Goal: Task Accomplishment & Management: Manage account settings

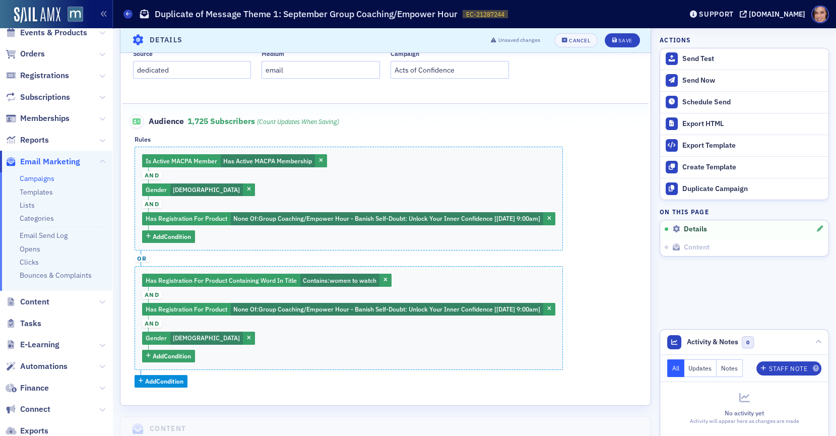
scroll to position [283, 0]
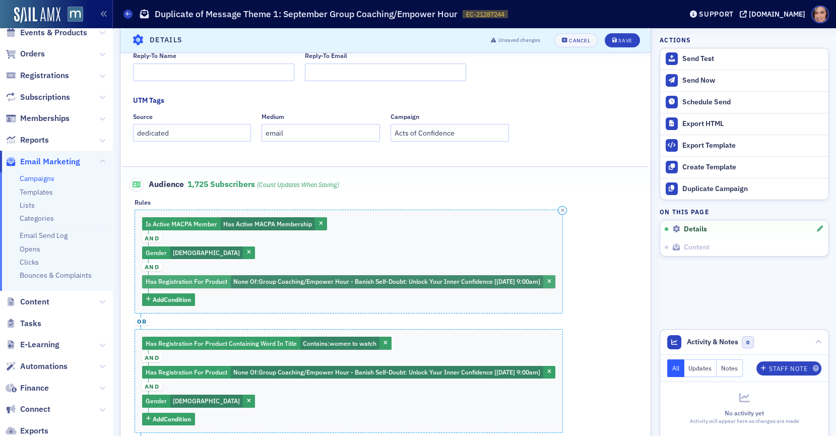
click at [366, 277] on span "Group Coaching/Empower Hour - Banish Self-Doubt: Unlock Your Inner Confidence […" at bounding box center [399, 281] width 282 height 8
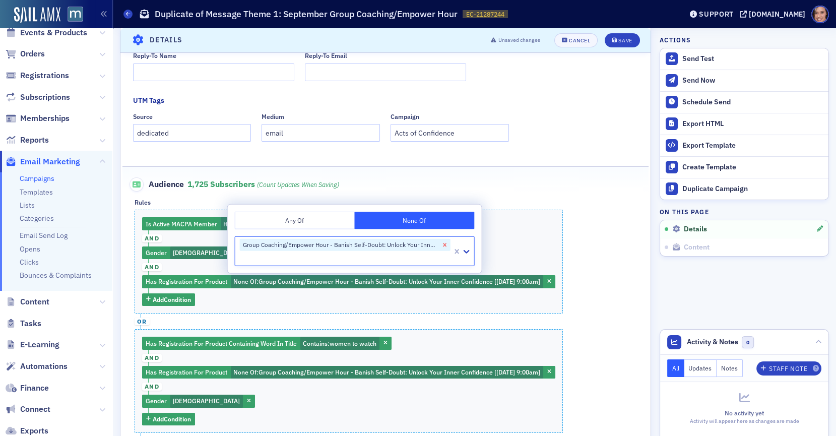
click at [443, 244] on icon "Remove Group Coaching/Empower Hour - Banish Self-Doubt: Unlock Your Inner Confi…" at bounding box center [445, 245] width 4 height 4
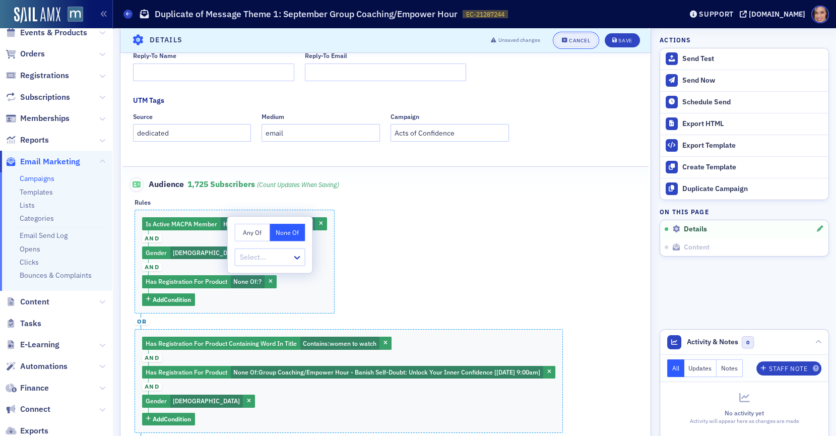
click at [585, 41] on div "Cancel" at bounding box center [579, 41] width 21 height 6
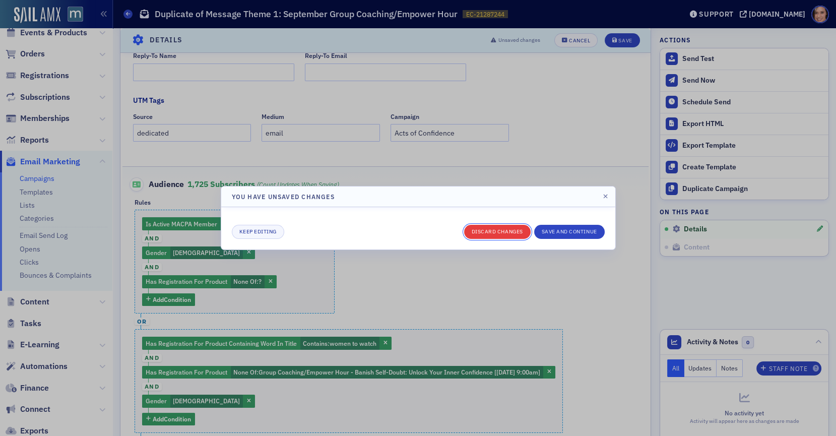
click at [515, 236] on button "Discard changes" at bounding box center [497, 232] width 66 height 14
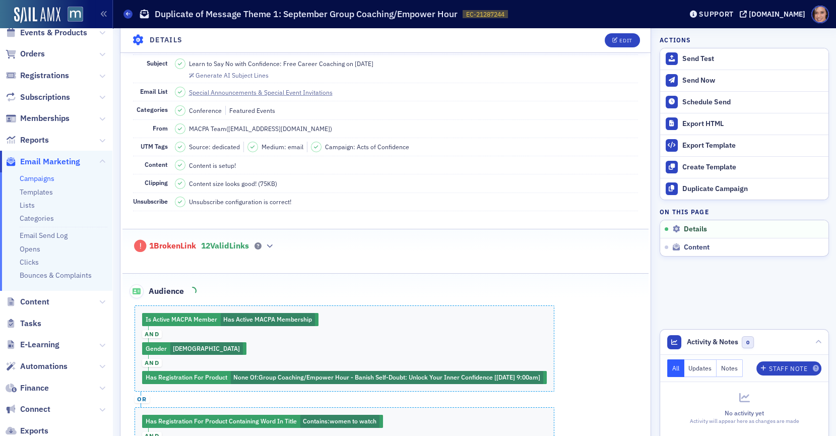
scroll to position [57, 0]
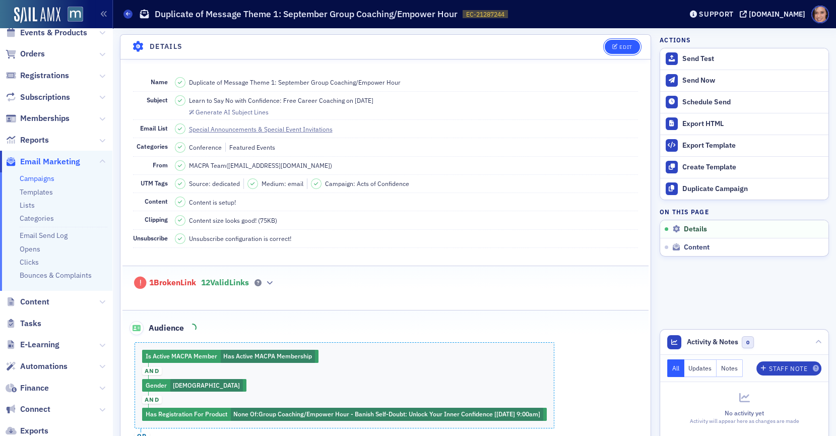
click at [627, 40] on button "Edit" at bounding box center [621, 47] width 35 height 14
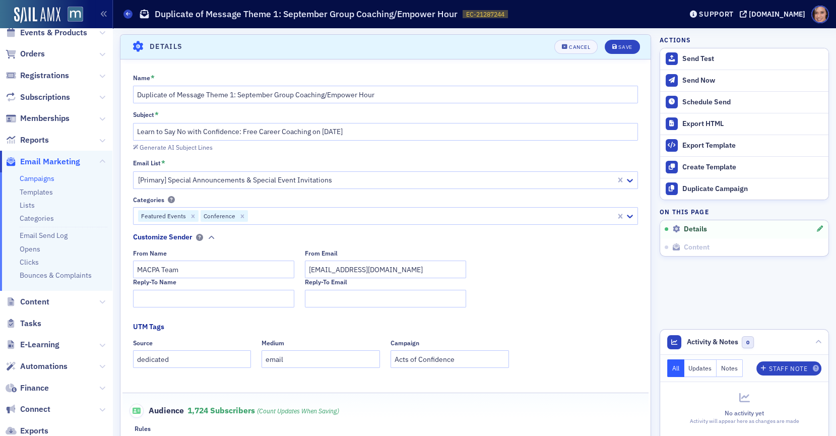
scroll to position [334, 0]
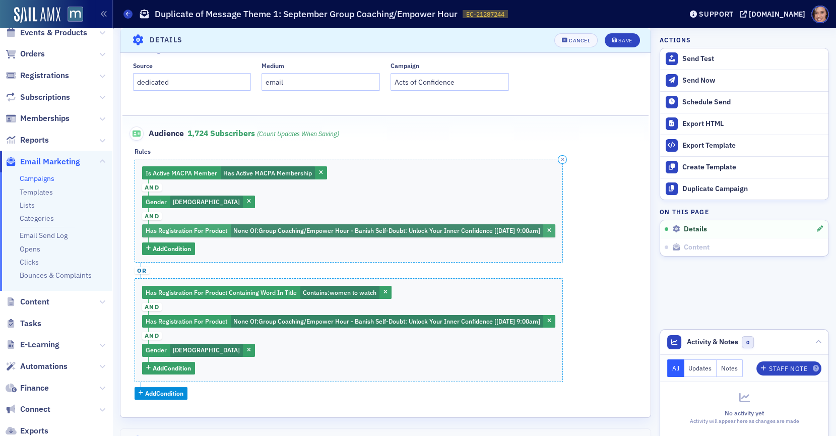
click at [299, 229] on span "Group Coaching/Empower Hour - Banish Self-Doubt: Unlock Your Inner Confidence […" at bounding box center [399, 230] width 282 height 8
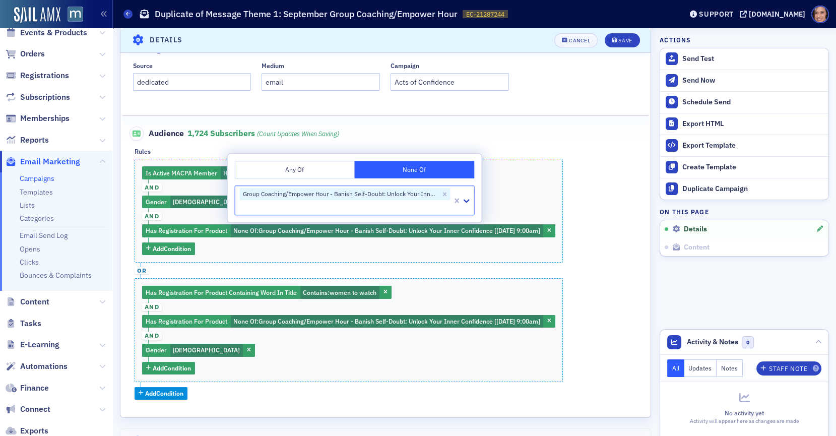
click at [320, 167] on button "Any Of" at bounding box center [295, 170] width 120 height 18
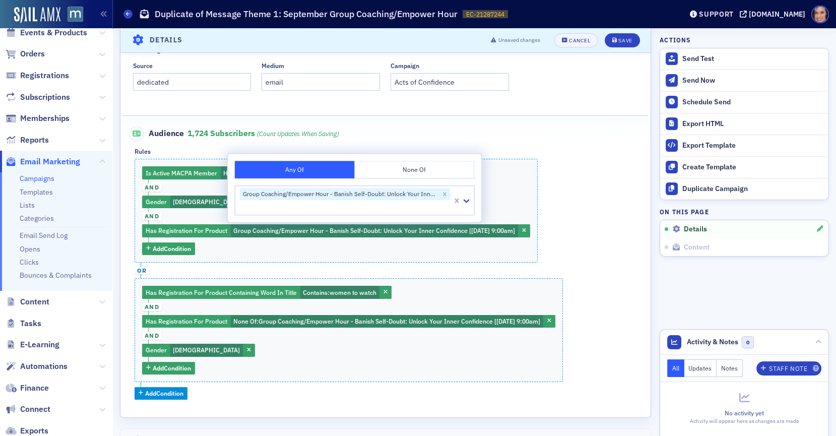
click at [579, 185] on div "Is Active MACPA Member Has Active MACPA Membership and Gender Female and Has Re…" at bounding box center [385, 279] width 502 height 240
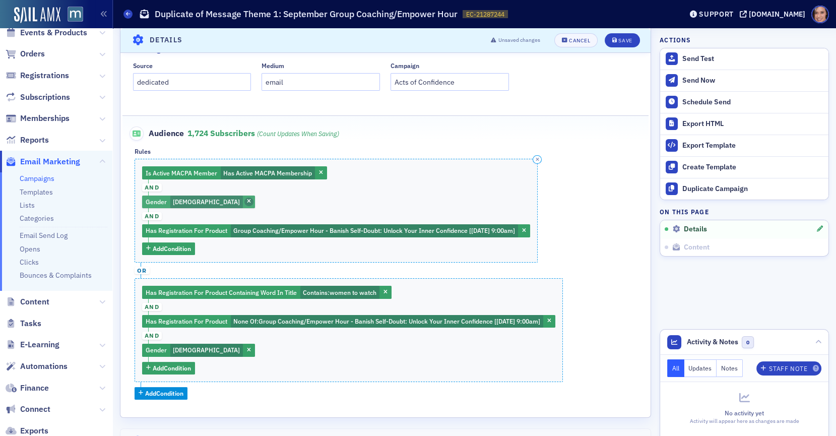
click at [244, 198] on span "button" at bounding box center [248, 201] width 9 height 9
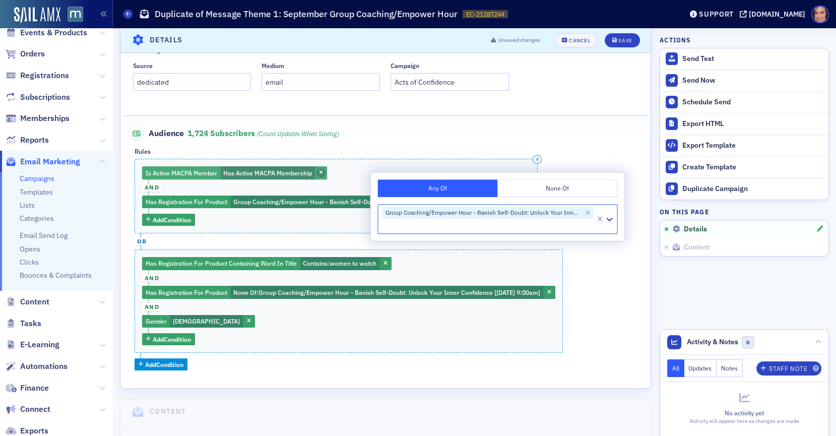
click at [319, 170] on icon "button" at bounding box center [321, 173] width 4 height 6
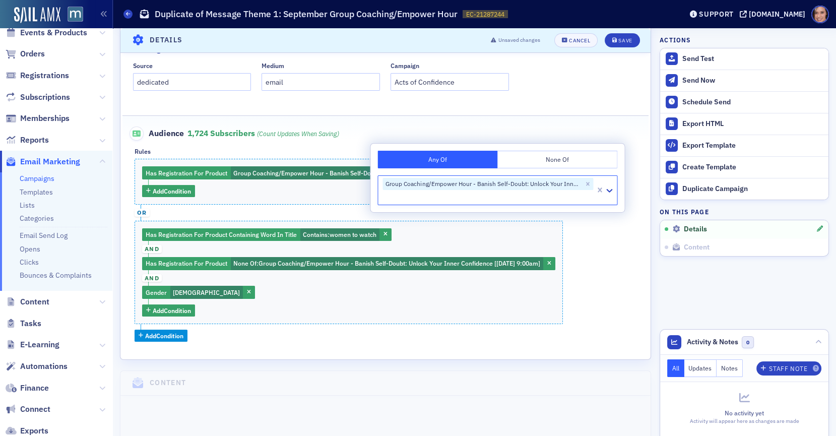
click at [301, 327] on div "Has Registration For Product Group Coaching/Empower Hour - Banish Self-Doubt: U…" at bounding box center [385, 250] width 502 height 183
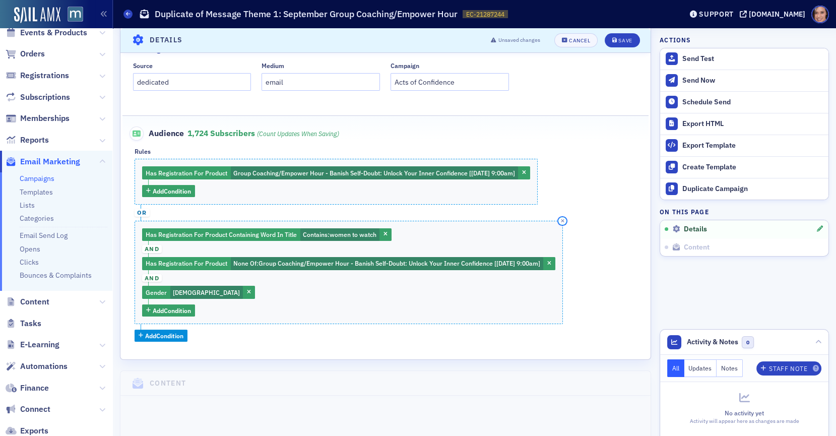
click at [564, 219] on icon "button" at bounding box center [563, 221] width 4 height 5
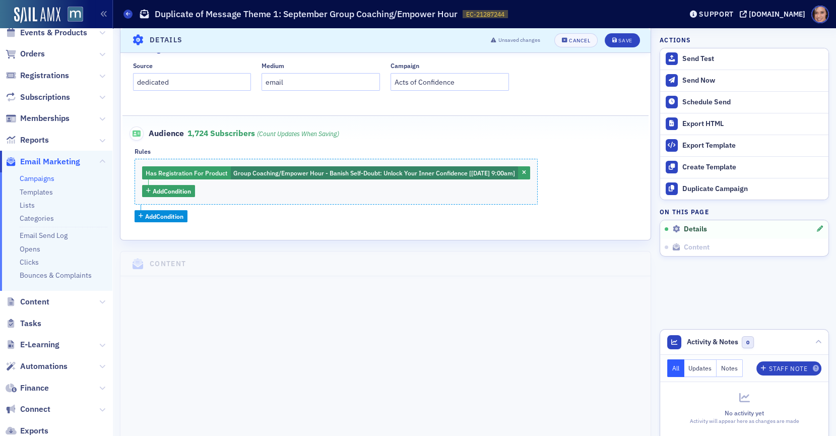
click at [627, 32] on header "Details Unsaved changes Cancel Save" at bounding box center [385, 40] width 530 height 25
click at [627, 36] on button "Save" at bounding box center [621, 40] width 35 height 14
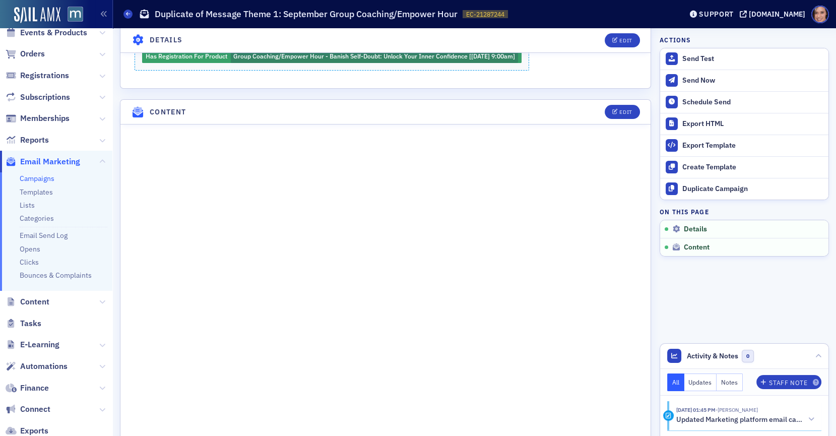
scroll to position [295, 0]
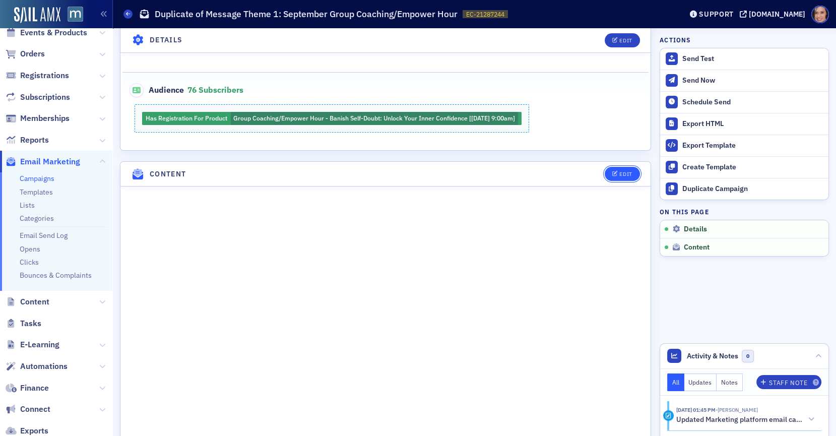
click at [623, 171] on div "Edit" at bounding box center [625, 174] width 13 height 6
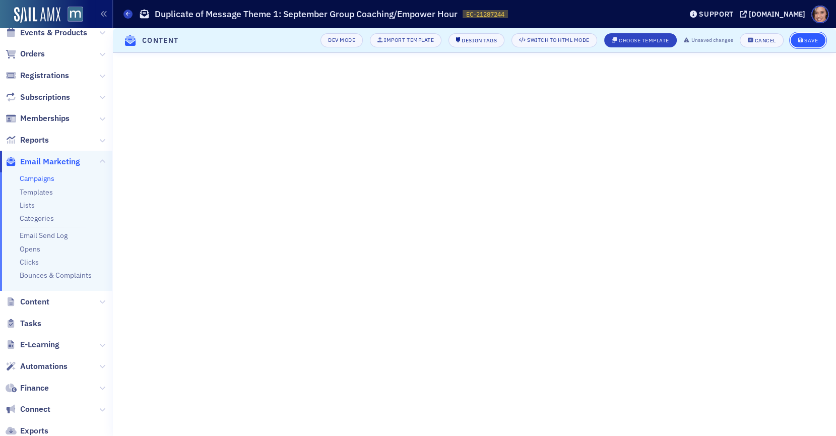
click at [802, 36] on button "Save" at bounding box center [807, 40] width 35 height 14
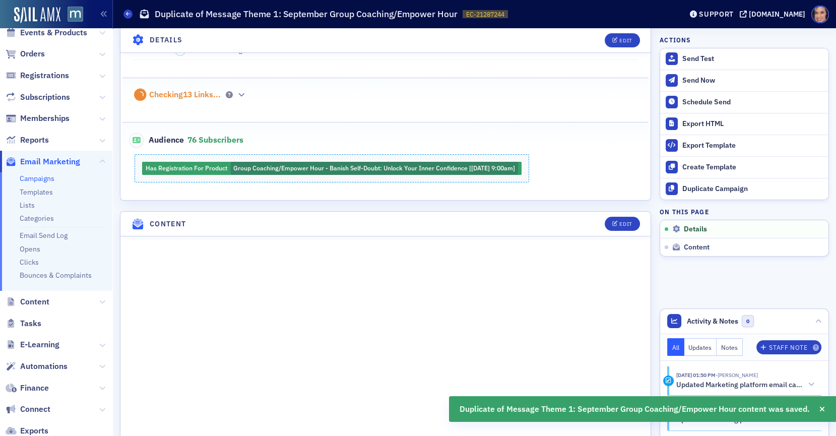
scroll to position [0, 0]
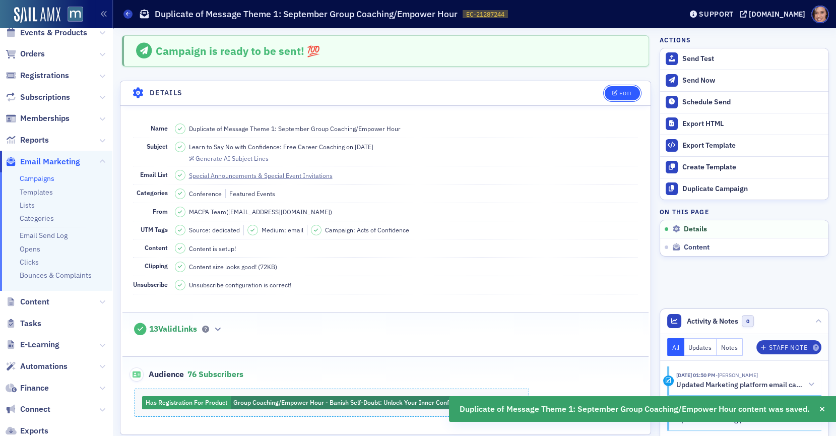
click at [626, 92] on div "Edit" at bounding box center [625, 94] width 13 height 6
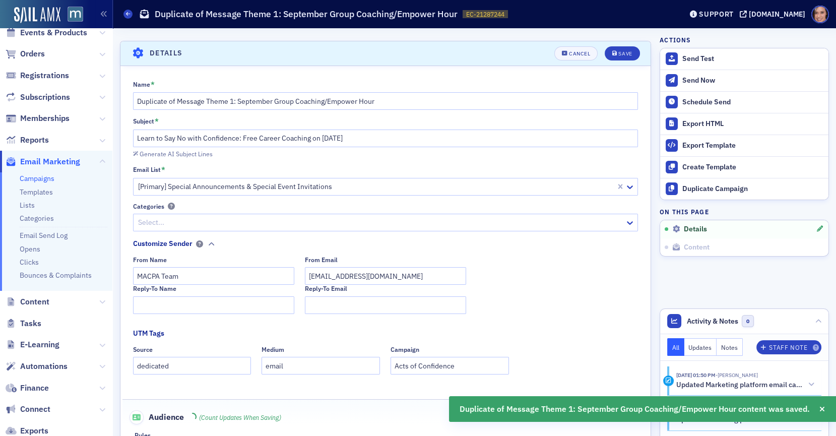
scroll to position [46, 0]
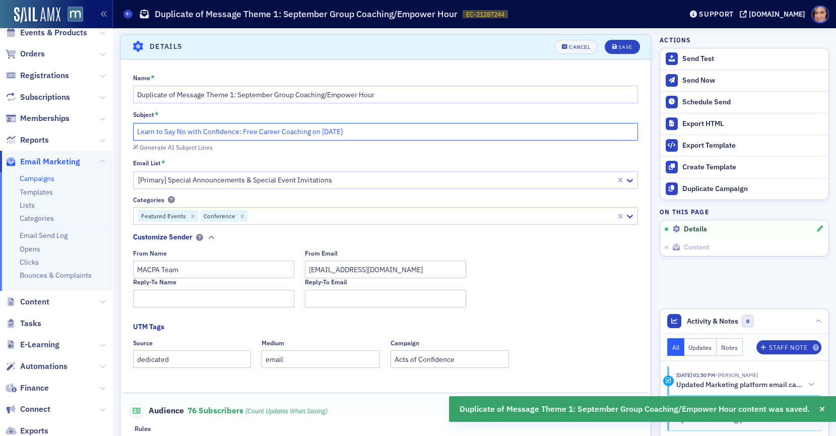
click at [188, 129] on input "Learn to Say No with Confidence: Free Career Coaching on [DATE]" at bounding box center [385, 132] width 505 height 18
paste input "Thanks for joining Empower Hour — keep the momentum with Women to Watch"
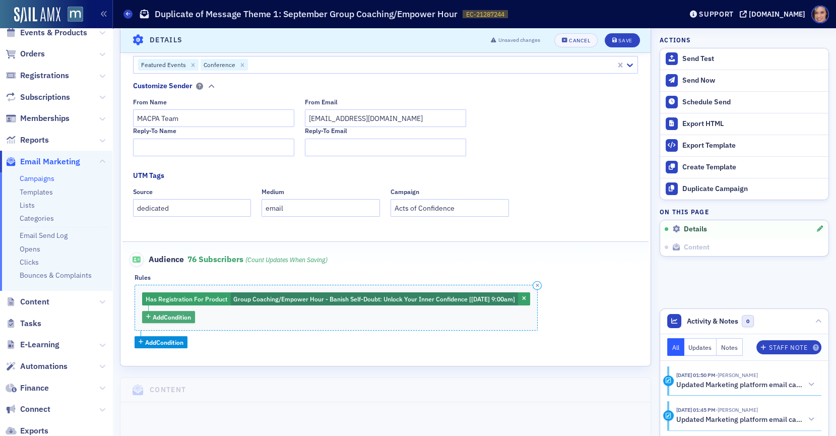
scroll to position [201, 0]
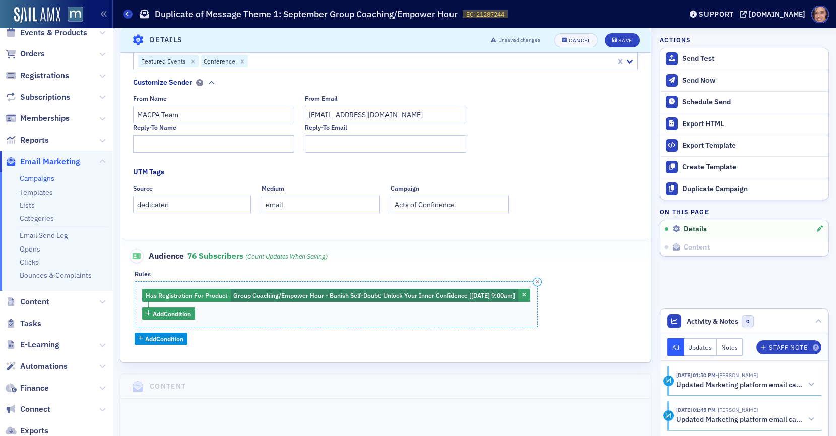
type input "Thanks for joining Empower Hour — keep the momentum with Women to Watch"
click at [539, 281] on icon "button" at bounding box center [537, 282] width 4 height 5
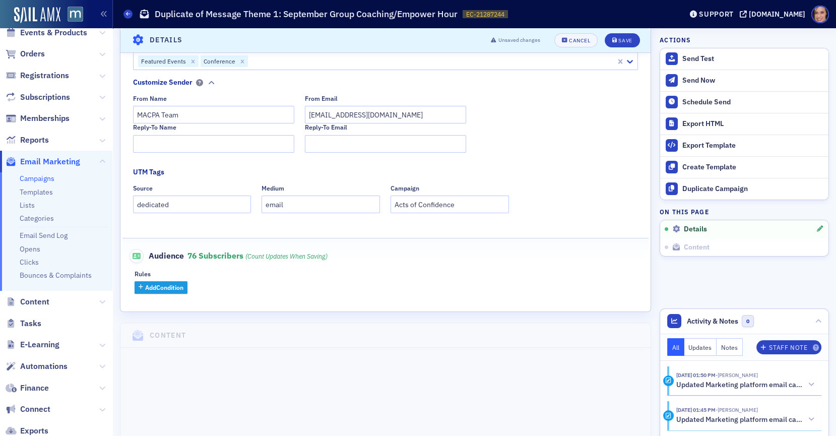
click at [179, 283] on span "Add Condition" at bounding box center [164, 287] width 38 height 9
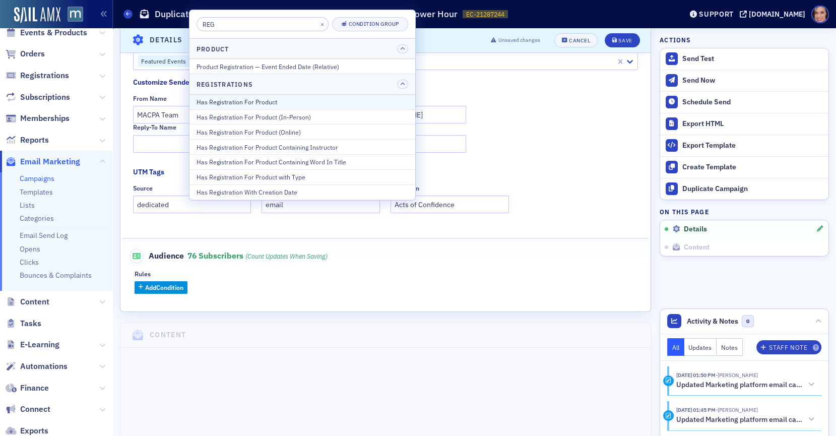
type input "REG"
click at [262, 98] on div "Has Registration For Product" at bounding box center [302, 101] width 212 height 9
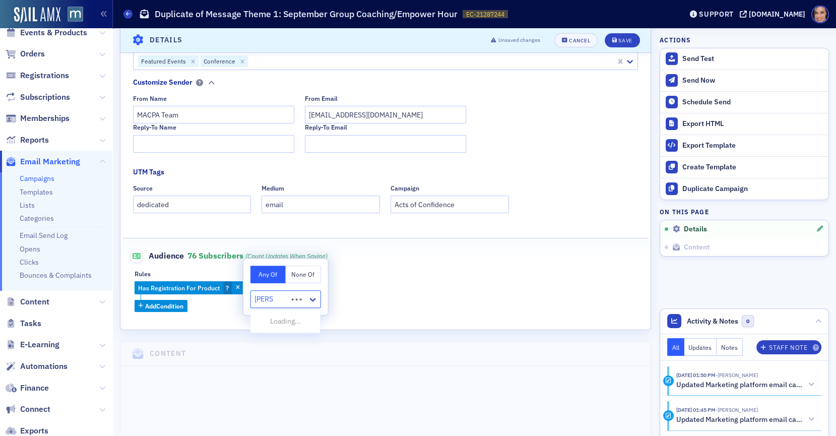
type input "BANISH"
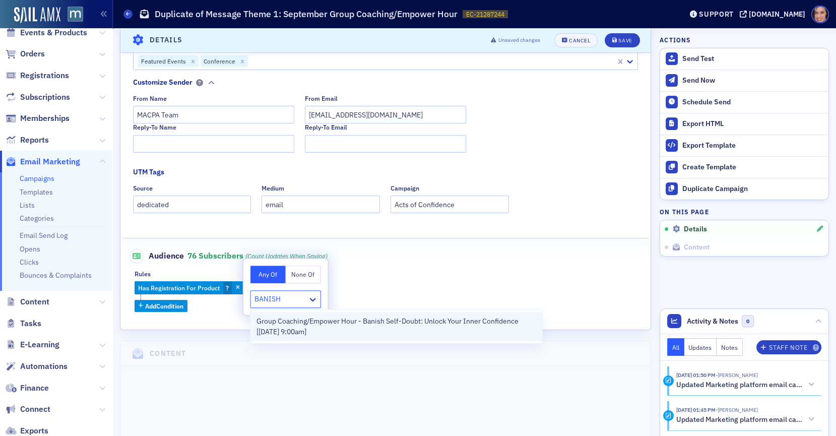
click at [296, 326] on span "Group Coaching/Empower Hour - Banish Self-Doubt: Unlock Your Inner Confidence […" at bounding box center [396, 326] width 280 height 21
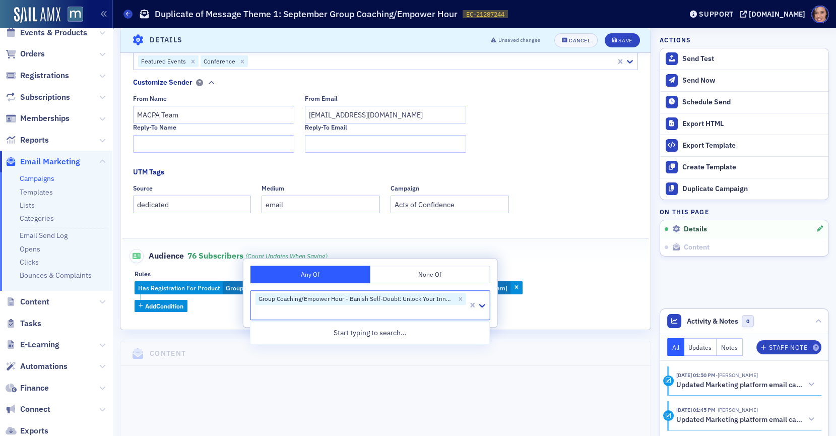
click at [210, 306] on div "Has Registration For Product Group Coaching/Empower Hour - Banish Self-Doubt: U…" at bounding box center [385, 296] width 502 height 31
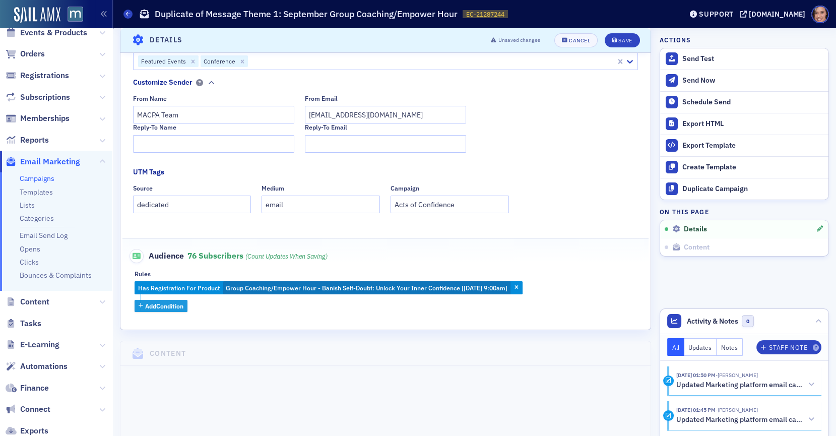
click at [180, 301] on span "Add Condition" at bounding box center [164, 305] width 38 height 9
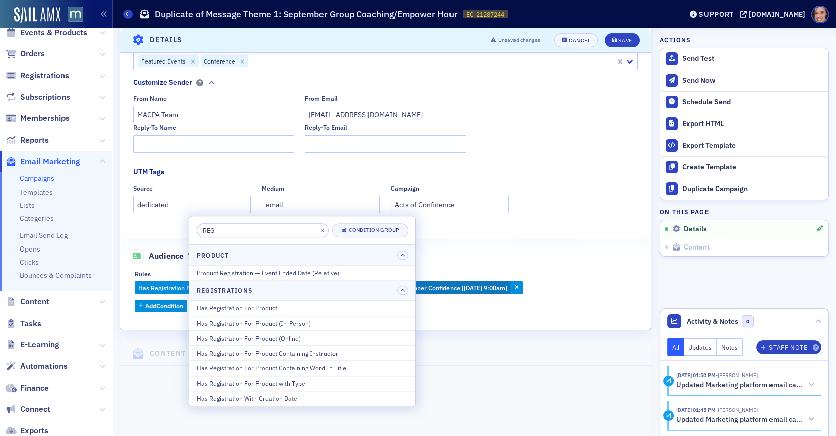
click at [250, 230] on input "REG" at bounding box center [262, 230] width 132 height 14
click at [250, 229] on input "REG" at bounding box center [262, 230] width 132 height 14
click at [282, 308] on div "Has Registration For Product" at bounding box center [302, 307] width 212 height 9
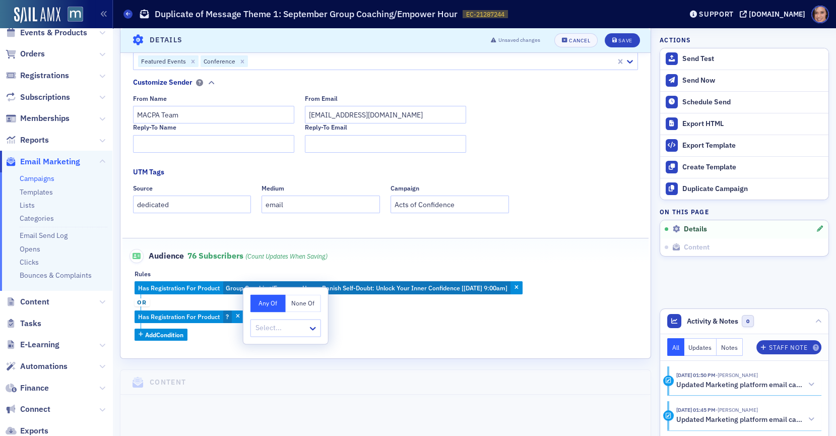
click at [301, 310] on button "None Of" at bounding box center [303, 303] width 35 height 18
click at [283, 326] on div at bounding box center [280, 327] width 52 height 13
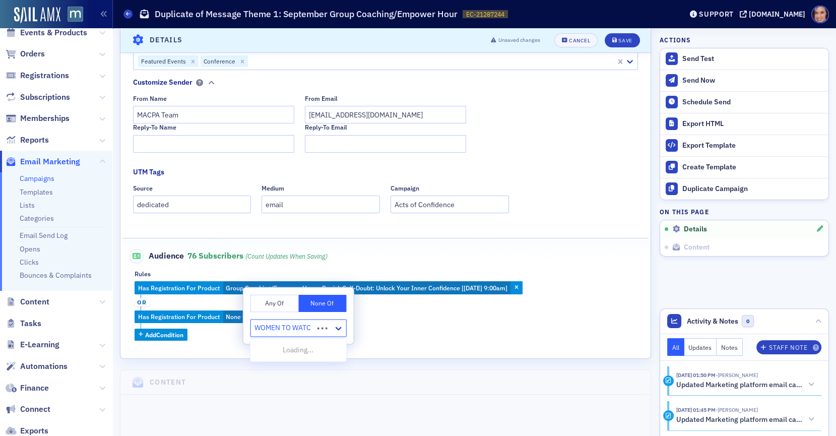
type input "WOMEN TO WATCH"
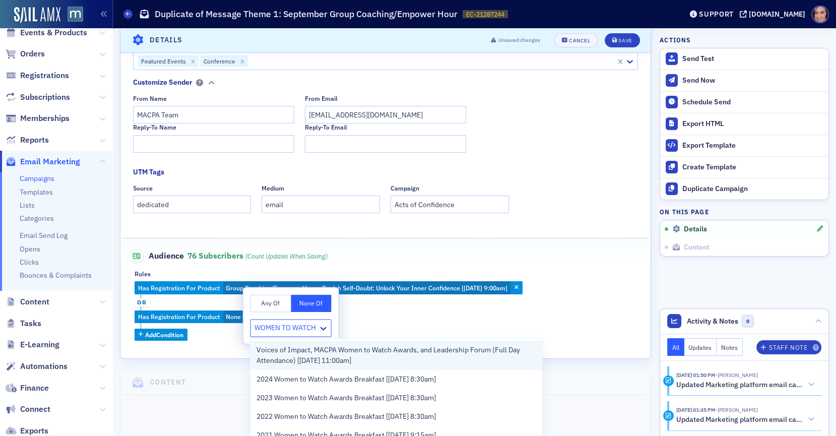
click at [356, 348] on span "Voices of Impact, MACPA Women to Watch Awards, and Leadership Forum (Full Day A…" at bounding box center [396, 355] width 280 height 21
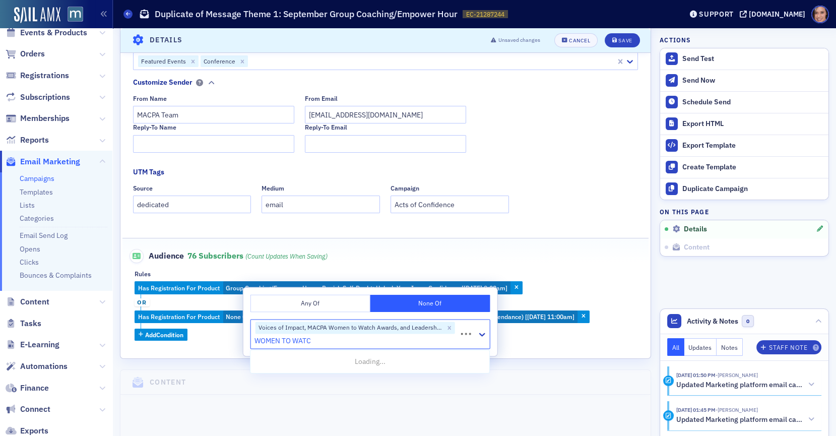
type input "WOMEN TO WATCH"
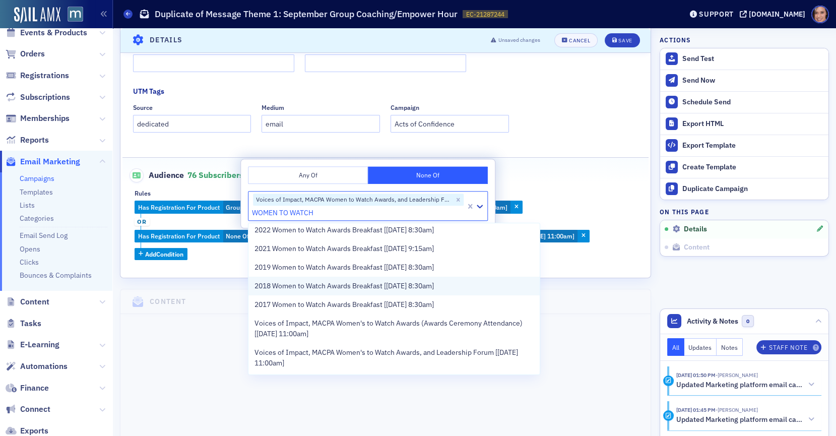
scroll to position [43, 0]
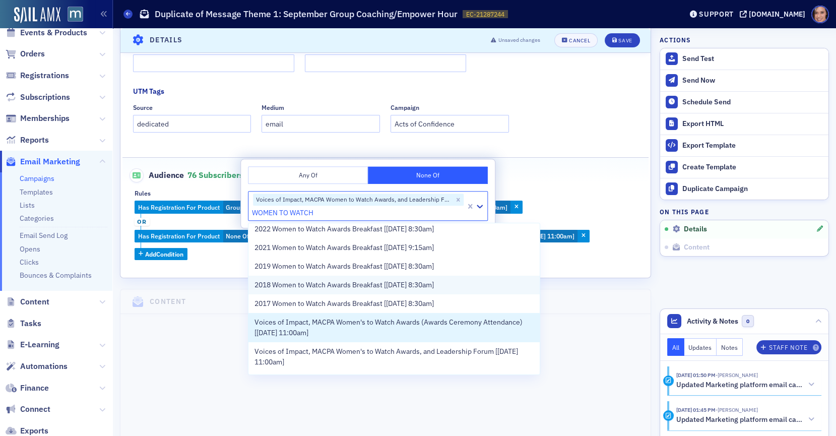
click at [430, 328] on span "Voices of Impact, MACPA Women's to Watch Awards (Awards Ceremony Attendance) [9…" at bounding box center [394, 327] width 280 height 21
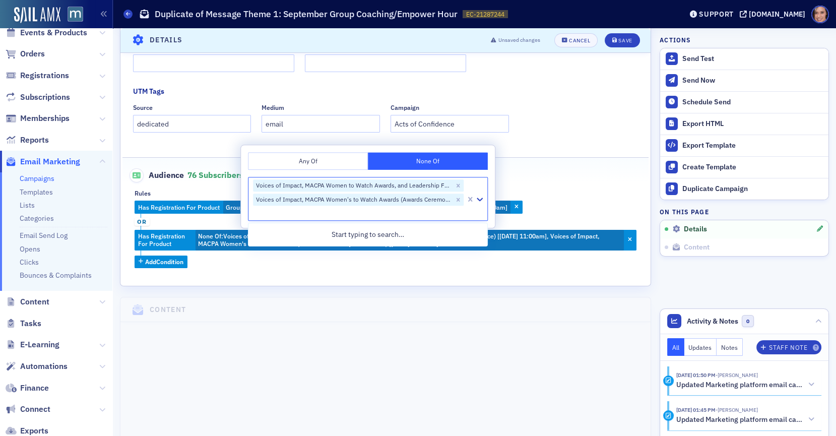
scroll to position [0, 0]
click at [588, 175] on div "Audience 76 Subscribers (count updates when saving)" at bounding box center [385, 170] width 505 height 25
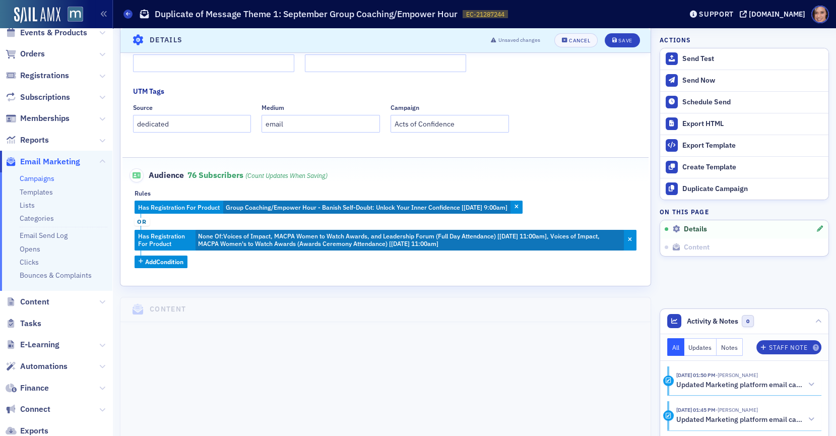
click at [145, 218] on span "or" at bounding box center [141, 222] width 15 height 8
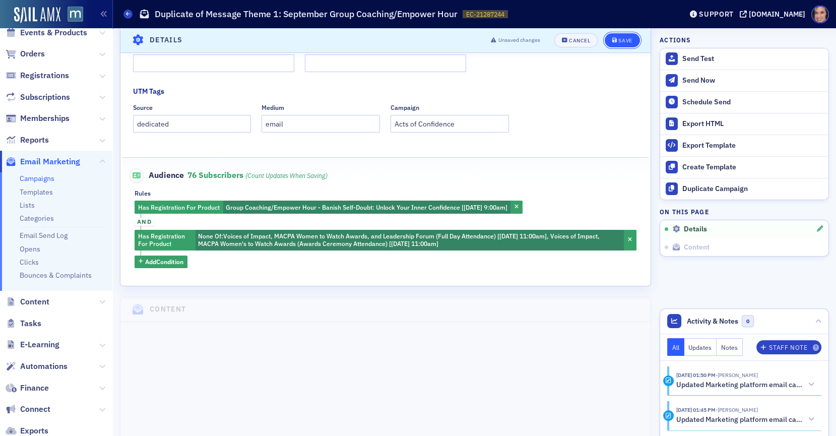
click at [620, 38] on div "Save" at bounding box center [625, 41] width 14 height 6
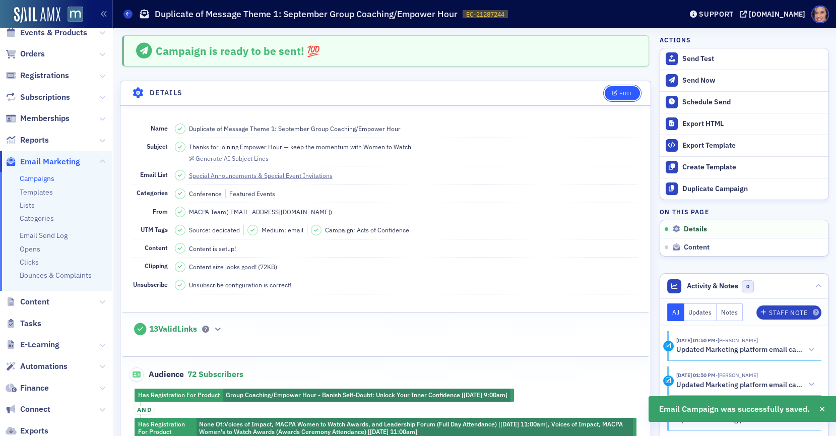
click at [624, 97] on button "Edit" at bounding box center [621, 93] width 35 height 14
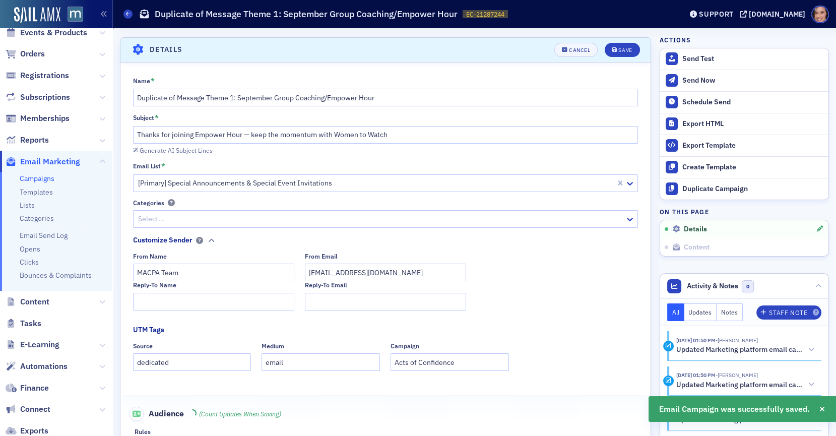
scroll to position [46, 0]
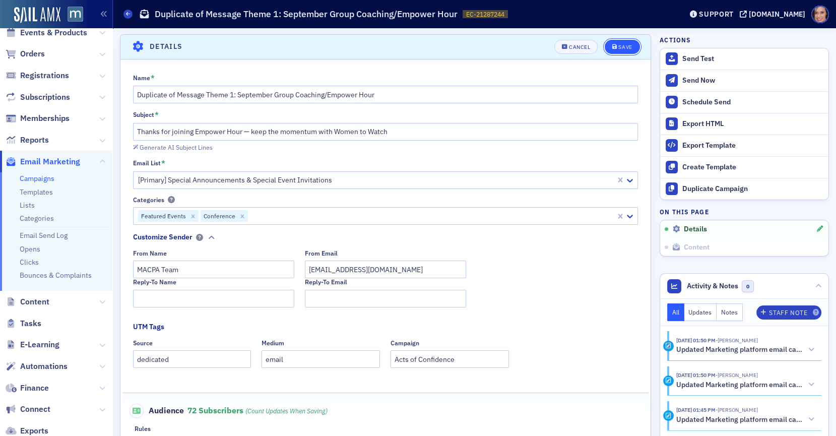
click at [623, 49] on button "Save" at bounding box center [621, 47] width 35 height 14
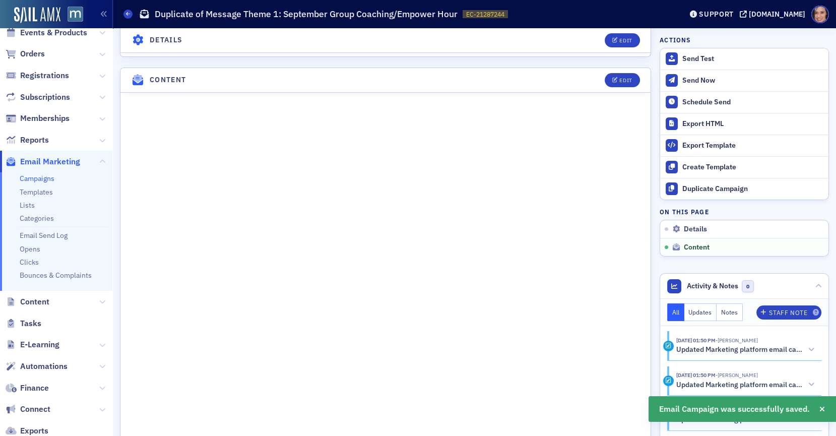
scroll to position [373, 0]
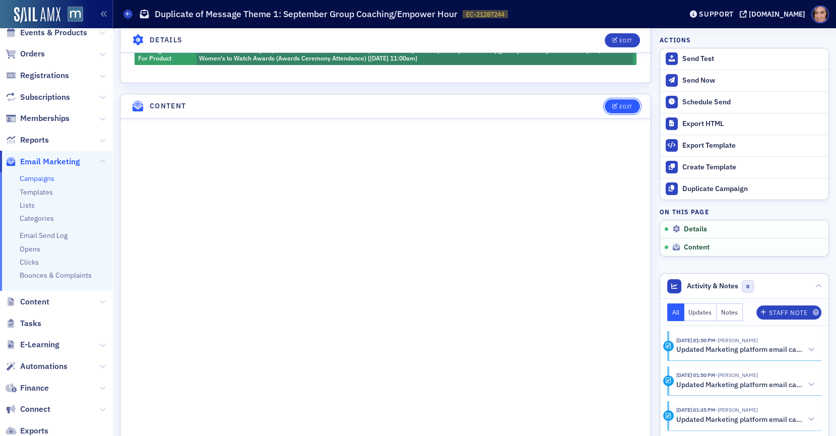
click at [628, 104] on div "Edit" at bounding box center [625, 107] width 13 height 6
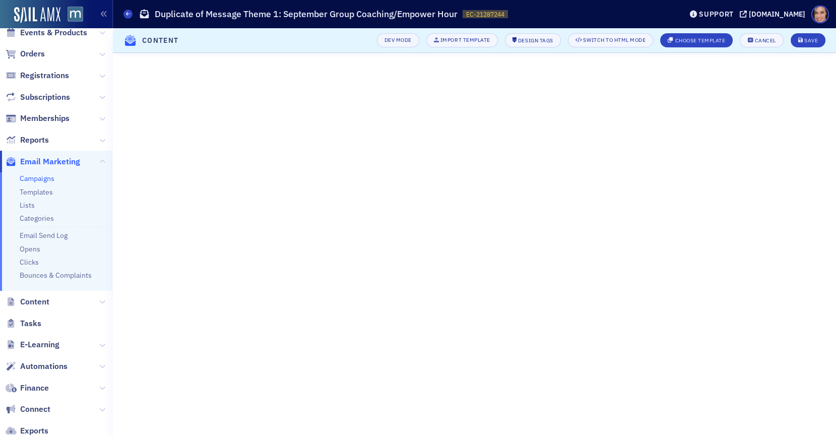
scroll to position [33, 0]
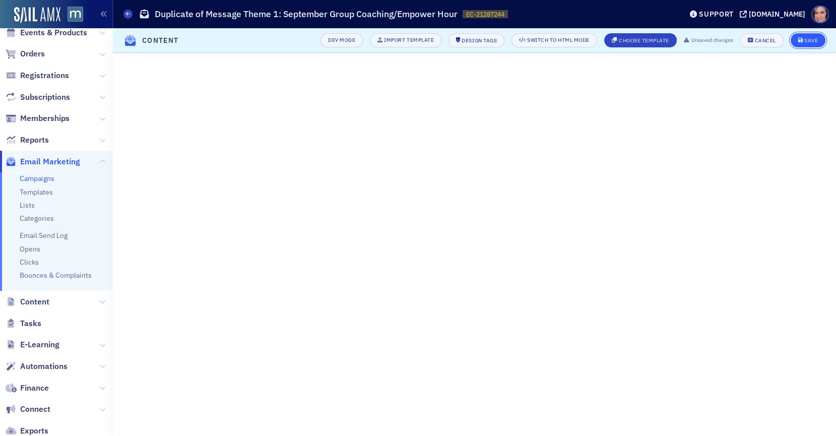
click at [805, 35] on button "Save" at bounding box center [807, 40] width 35 height 14
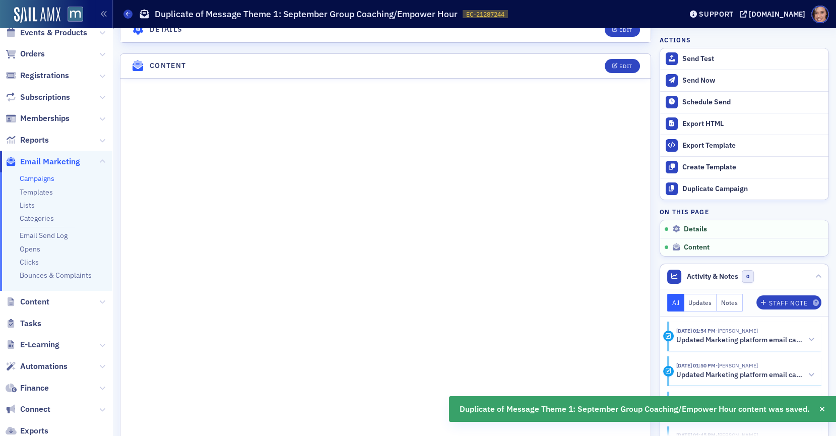
scroll to position [421, 0]
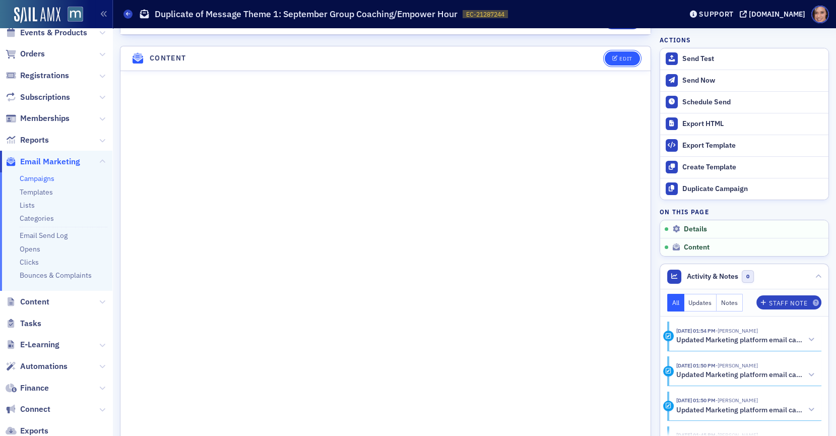
click at [630, 56] on div "Edit" at bounding box center [625, 59] width 13 height 6
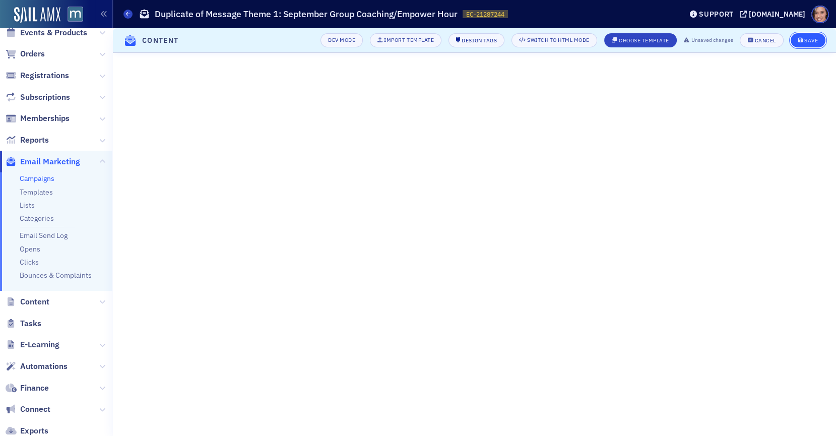
click at [805, 42] on div "Save" at bounding box center [811, 41] width 14 height 6
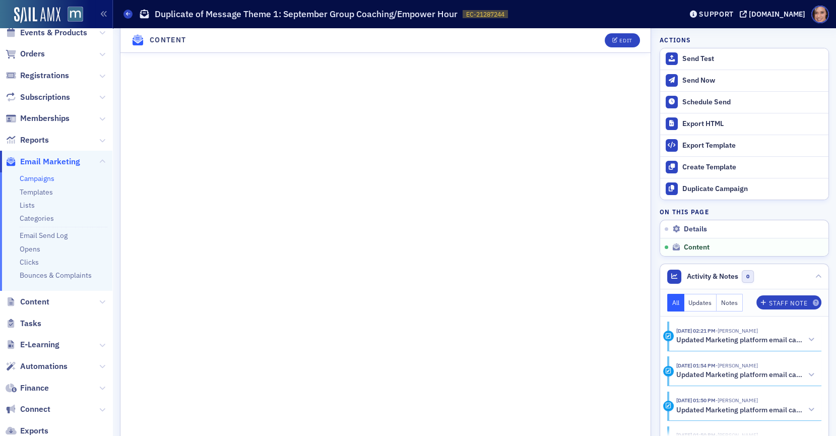
scroll to position [517, 0]
click at [619, 42] on span "Edit" at bounding box center [622, 41] width 20 height 6
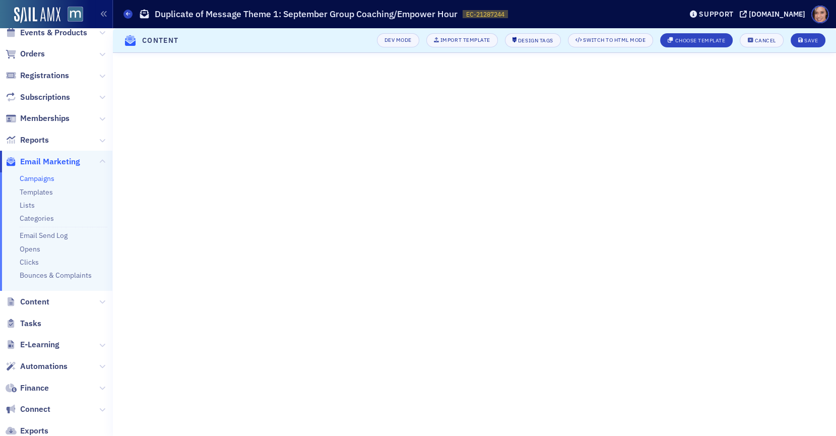
scroll to position [33, 0]
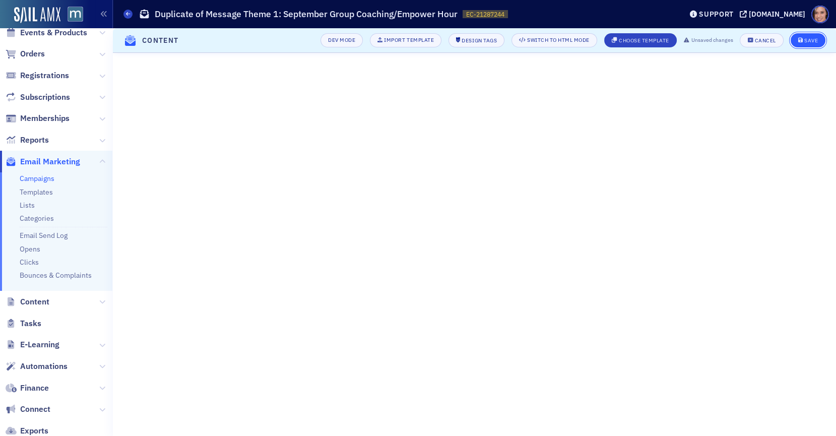
click at [811, 34] on button "Save" at bounding box center [807, 40] width 35 height 14
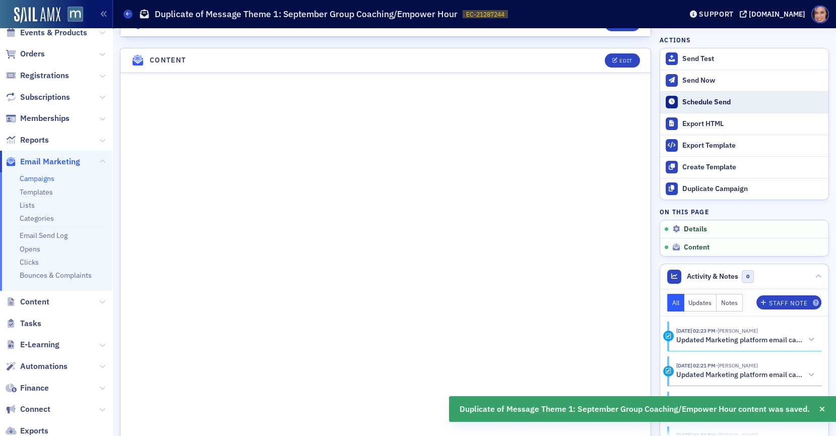
scroll to position [421, 0]
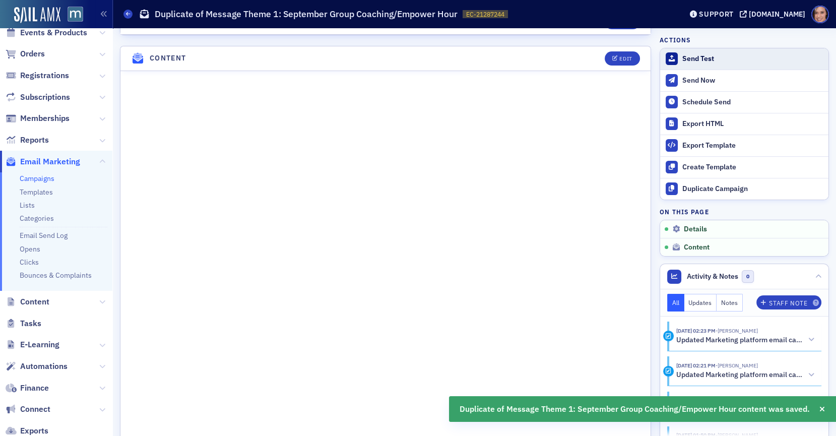
click at [697, 65] on button "Send Test" at bounding box center [744, 58] width 168 height 21
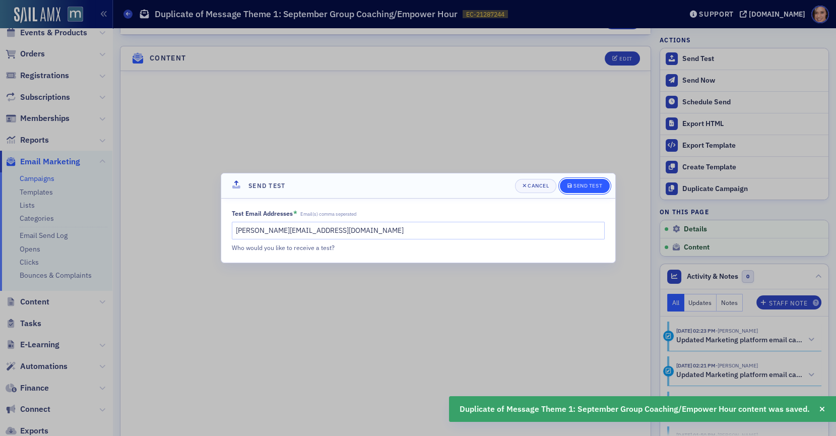
click at [592, 184] on div "Send Test" at bounding box center [587, 186] width 29 height 6
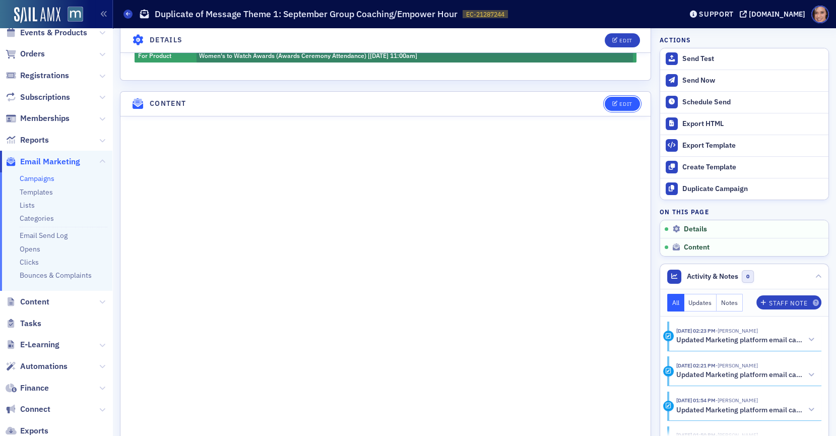
click at [621, 97] on button "Edit" at bounding box center [621, 104] width 35 height 14
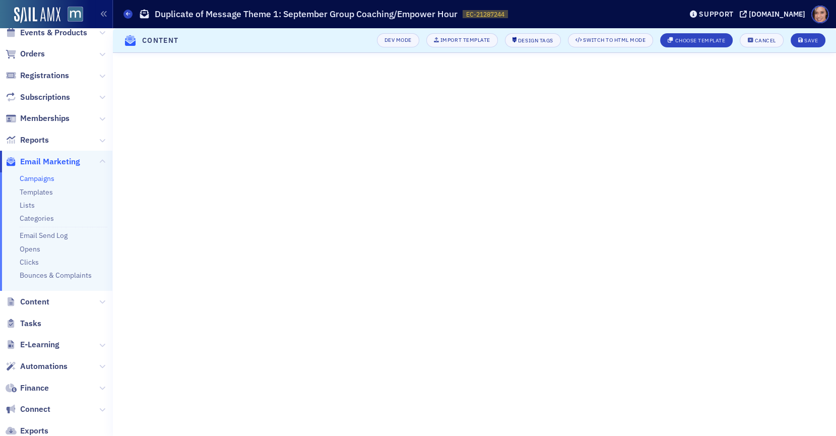
scroll to position [79, 0]
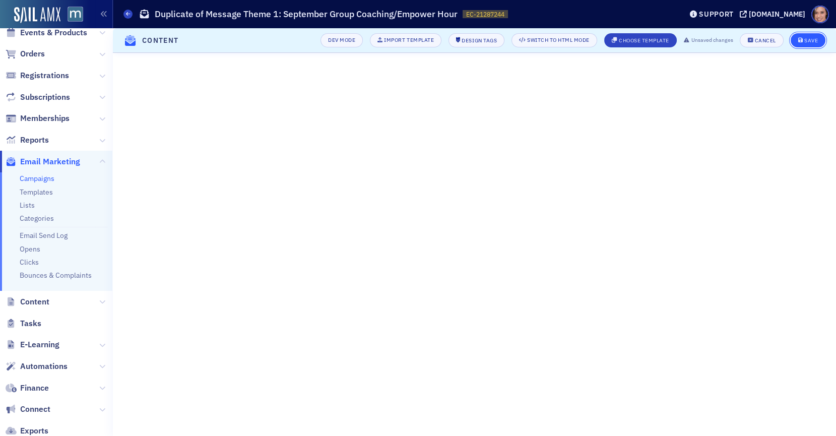
click at [800, 39] on icon "submit" at bounding box center [800, 41] width 5 height 6
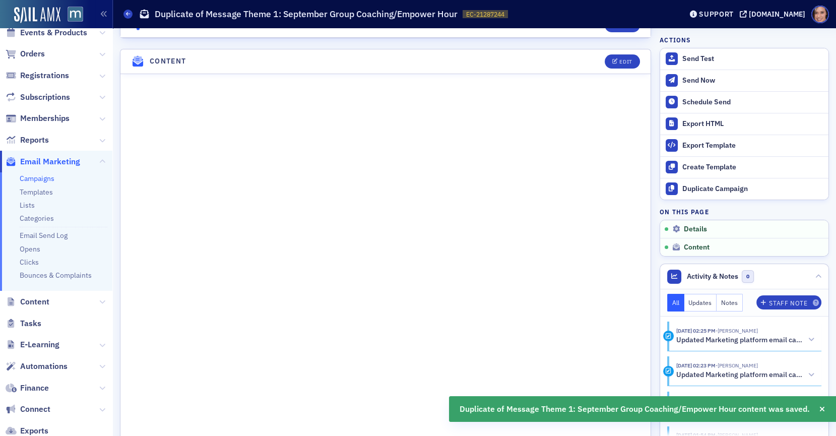
scroll to position [466, 0]
click at [618, 46] on header "Content Edit" at bounding box center [385, 58] width 530 height 25
click at [618, 56] on span "Edit" at bounding box center [622, 59] width 20 height 6
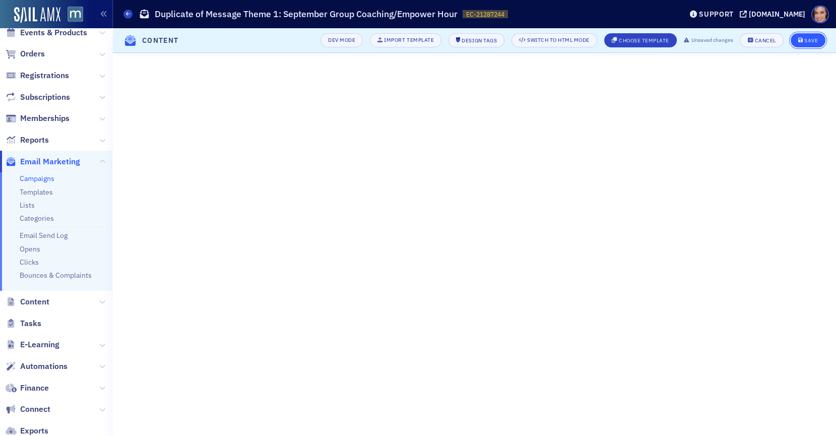
click at [794, 42] on button "Save" at bounding box center [807, 40] width 35 height 14
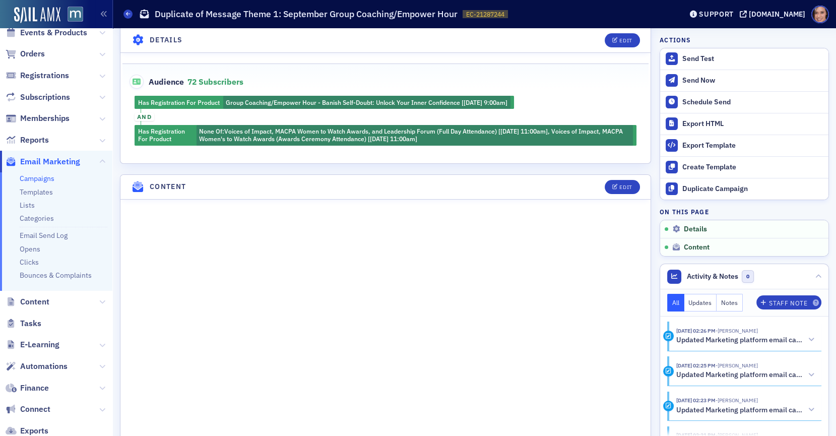
scroll to position [420, 0]
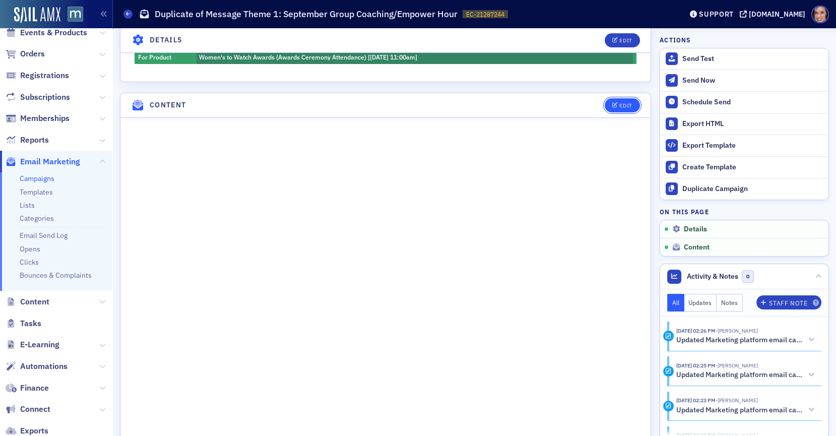
click at [631, 103] on div "Edit" at bounding box center [625, 106] width 13 height 6
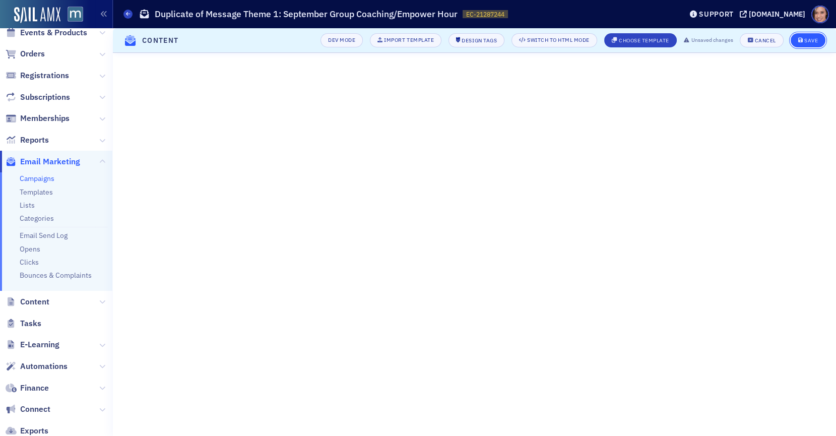
click at [805, 43] on div "Save" at bounding box center [811, 41] width 14 height 6
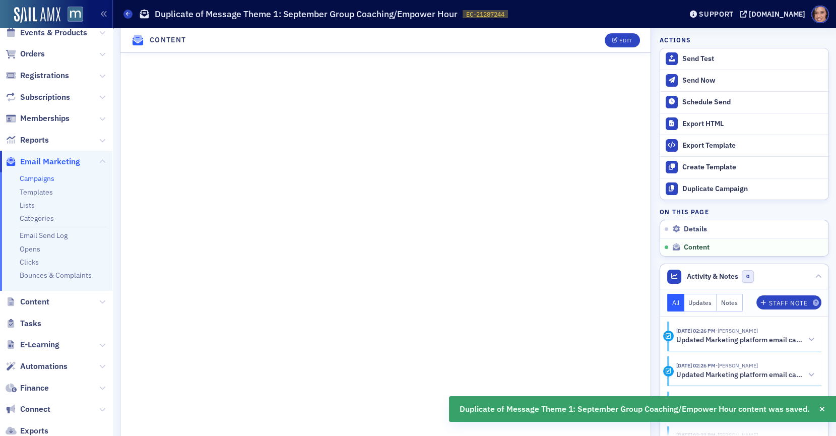
scroll to position [640, 0]
click at [621, 42] on div "Edit" at bounding box center [625, 41] width 13 height 6
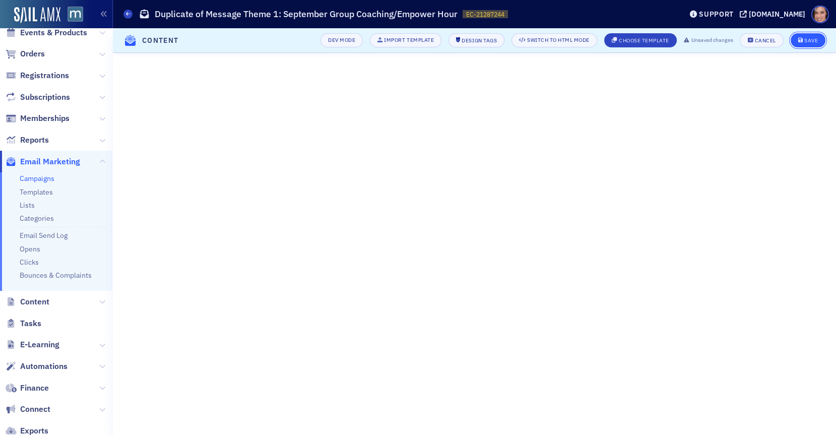
click at [813, 42] on div "Save" at bounding box center [811, 41] width 14 height 6
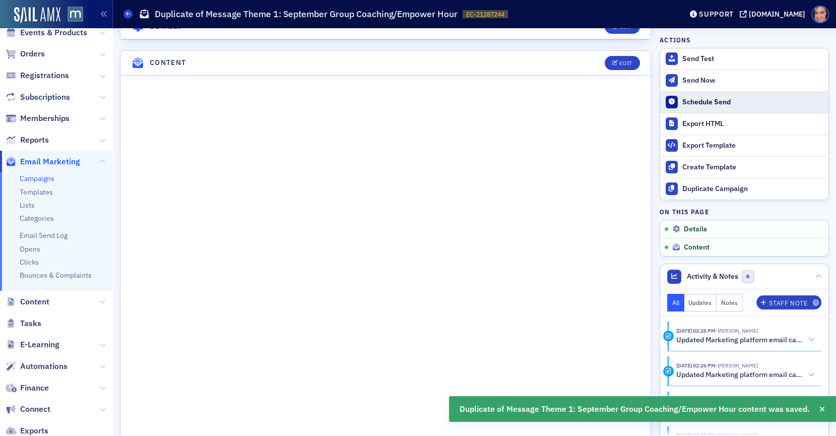
scroll to position [466, 0]
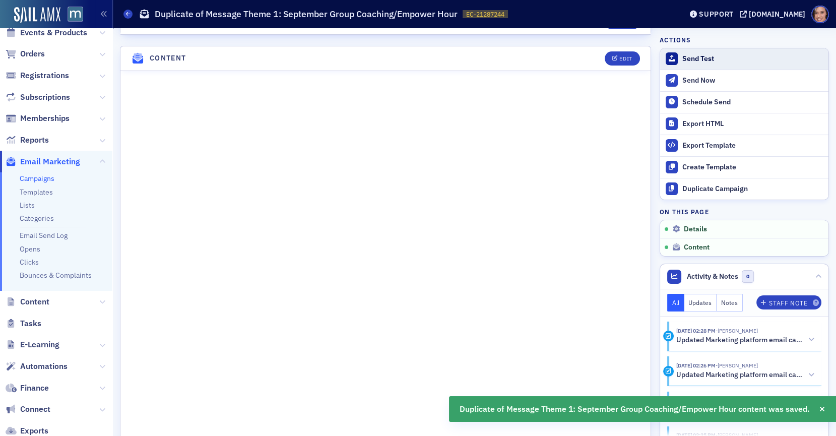
click at [704, 59] on div "Send Test" at bounding box center [752, 58] width 141 height 9
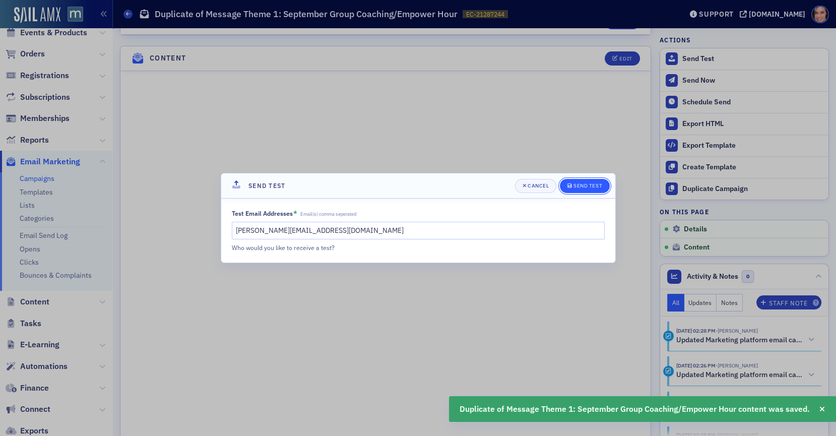
click at [587, 187] on div "Send Test" at bounding box center [587, 186] width 29 height 6
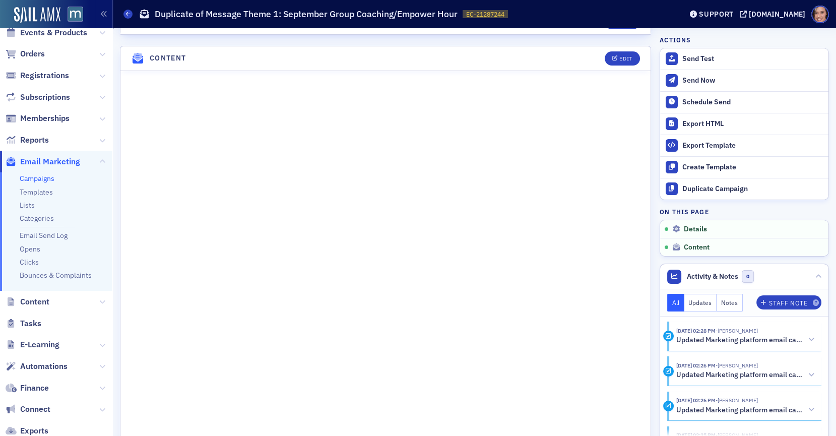
scroll to position [0, 0]
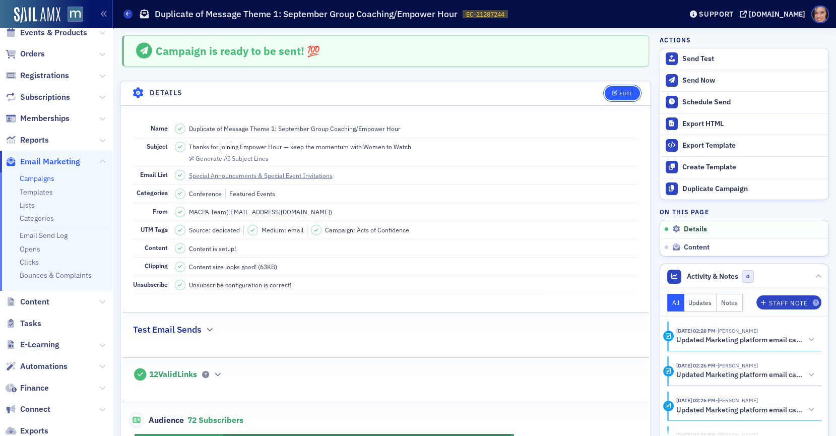
click at [629, 96] on button "Edit" at bounding box center [621, 93] width 35 height 14
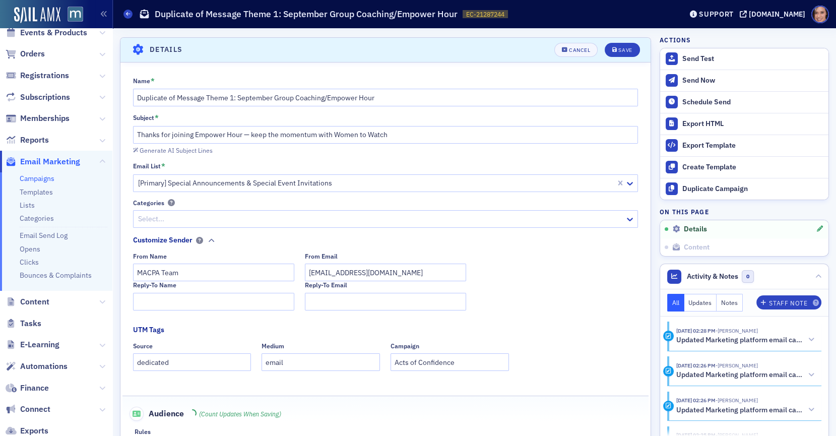
scroll to position [46, 0]
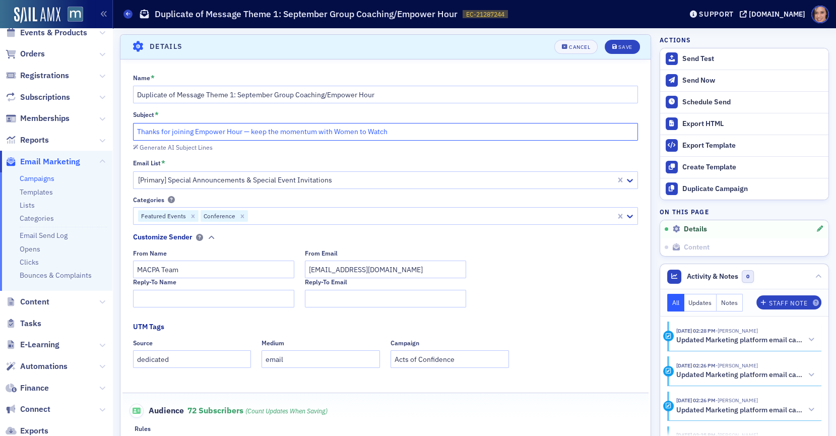
click at [346, 133] on input "Thanks for joining Empower Hour — keep the momentum with Women to Watch" at bounding box center [385, 132] width 505 height 18
paste input ","
type input "Thanks for joining Empower Hour, keep the momentum with Women to Watch"
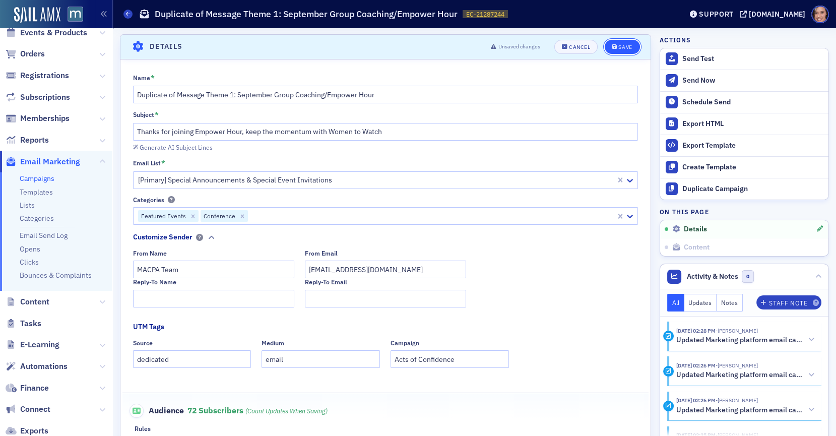
click at [633, 48] on button "Save" at bounding box center [621, 47] width 35 height 14
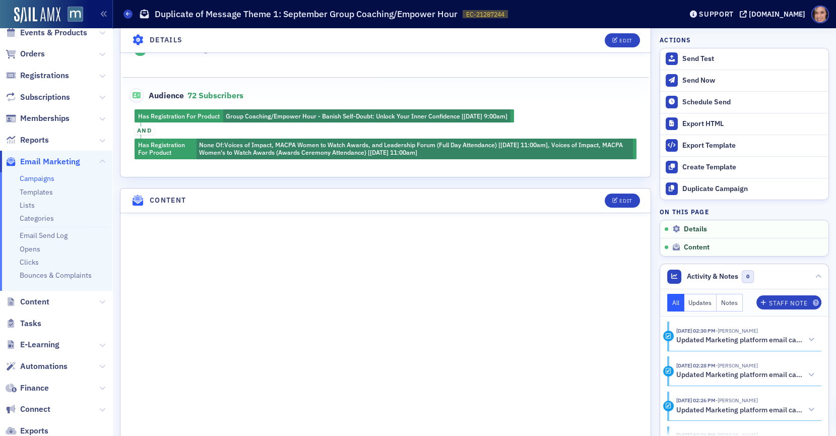
scroll to position [565, 0]
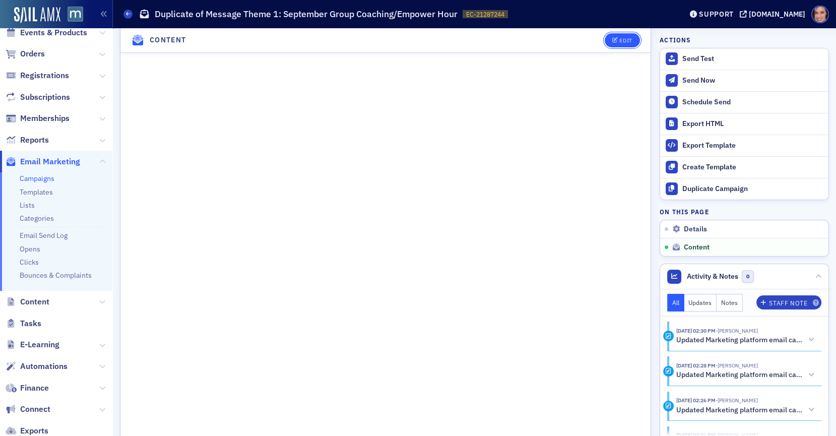
click at [626, 42] on div "Edit" at bounding box center [625, 41] width 13 height 6
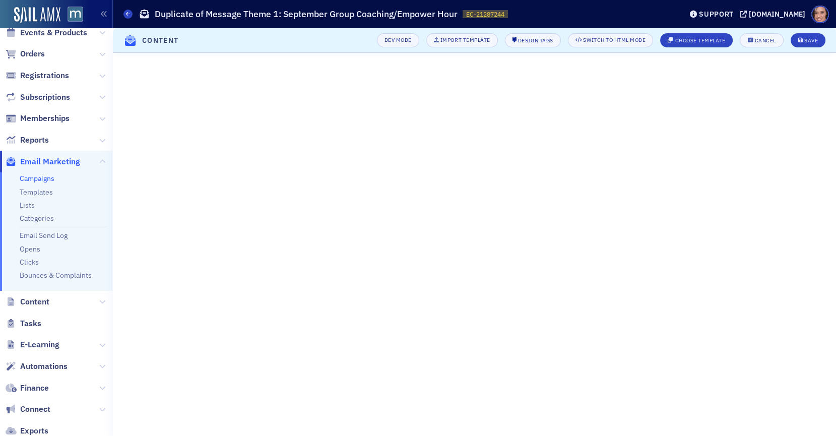
scroll to position [79, 0]
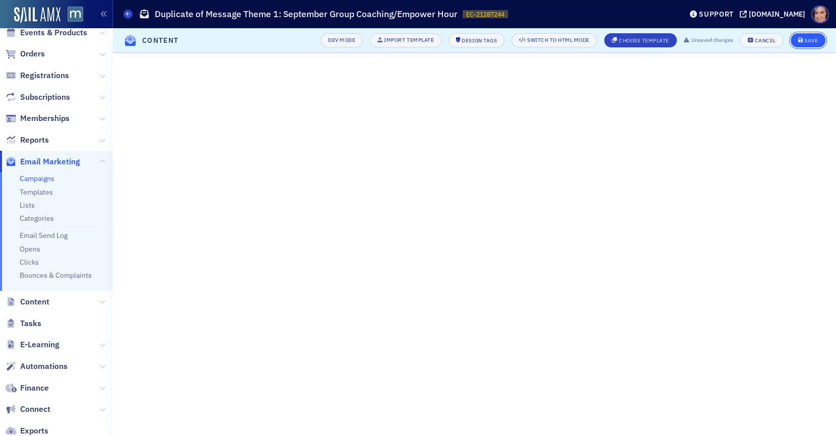
click at [807, 43] on button "Save" at bounding box center [807, 40] width 35 height 14
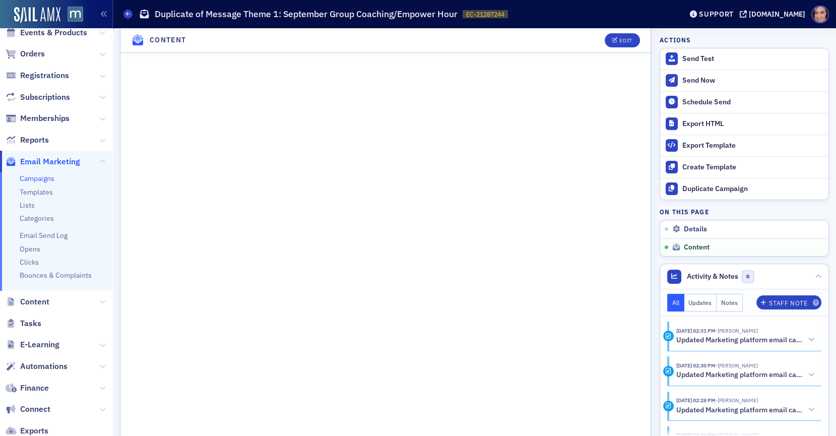
scroll to position [464, 0]
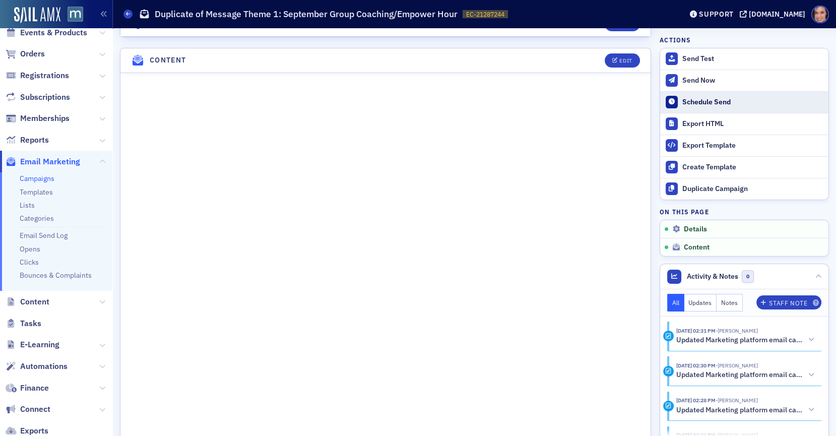
click at [712, 101] on div "Schedule Send" at bounding box center [752, 102] width 141 height 9
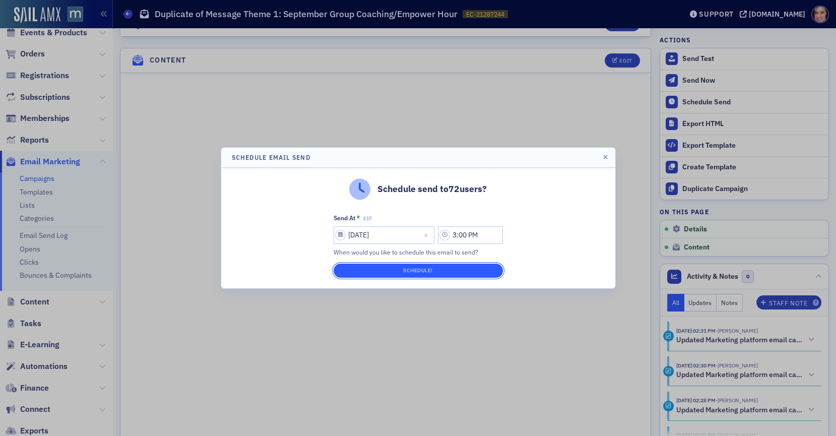
click at [437, 269] on button "Schedule!" at bounding box center [417, 270] width 169 height 14
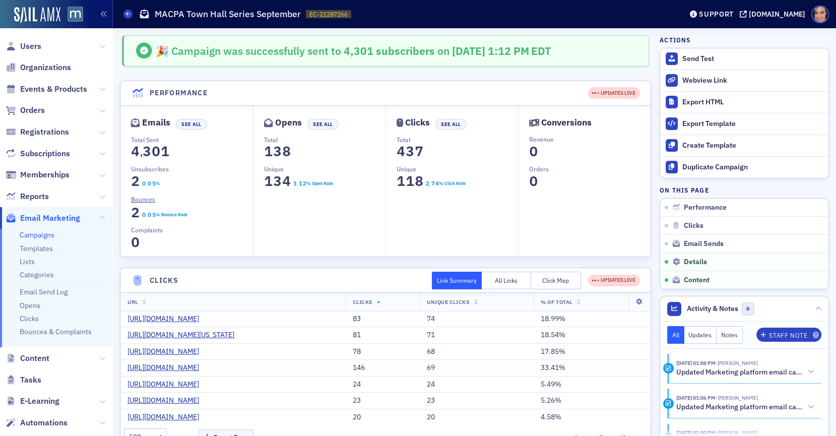
scroll to position [1014, 0]
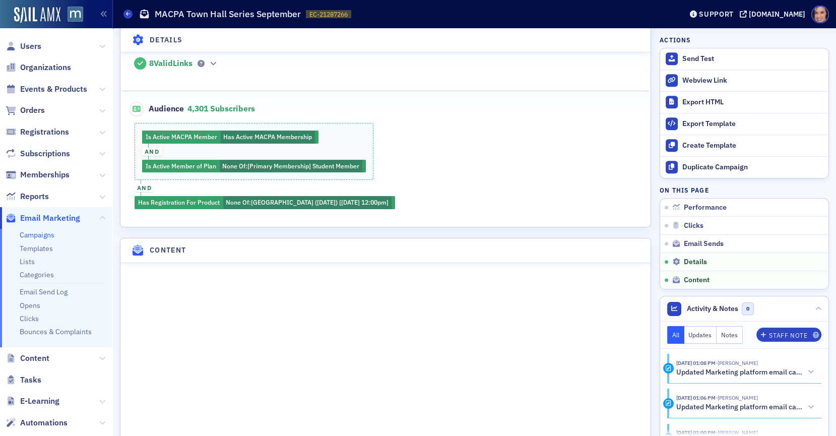
click at [39, 233] on link "Campaigns" at bounding box center [37, 234] width 35 height 9
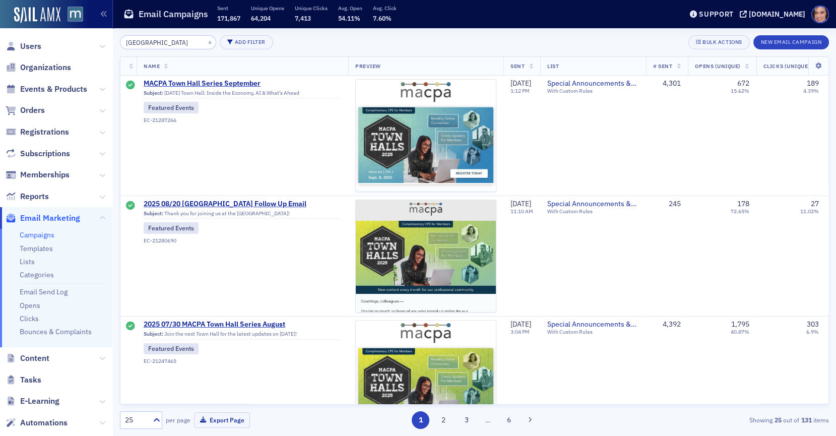
click at [168, 37] on input "town hall" at bounding box center [168, 42] width 96 height 14
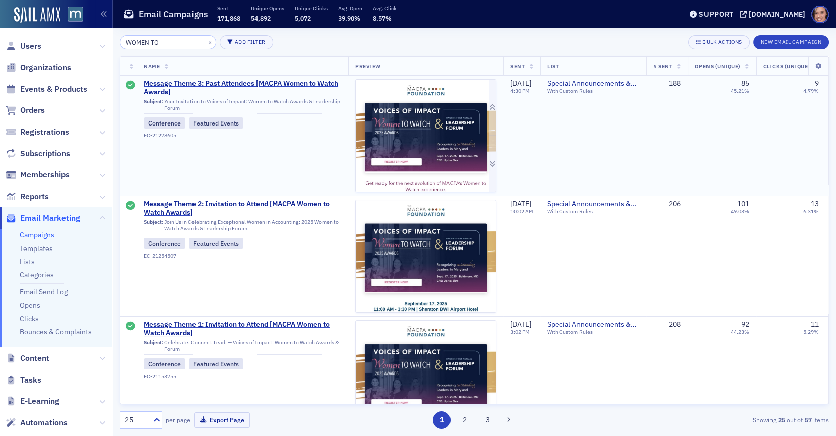
type input "WOMEN TO"
click at [434, 129] on img at bounding box center [426, 377] width 140 height 594
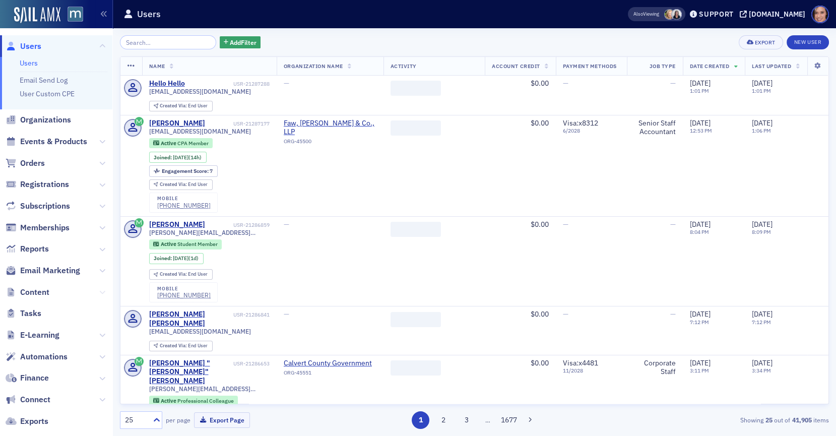
click at [103, 290] on icon at bounding box center [102, 292] width 6 height 6
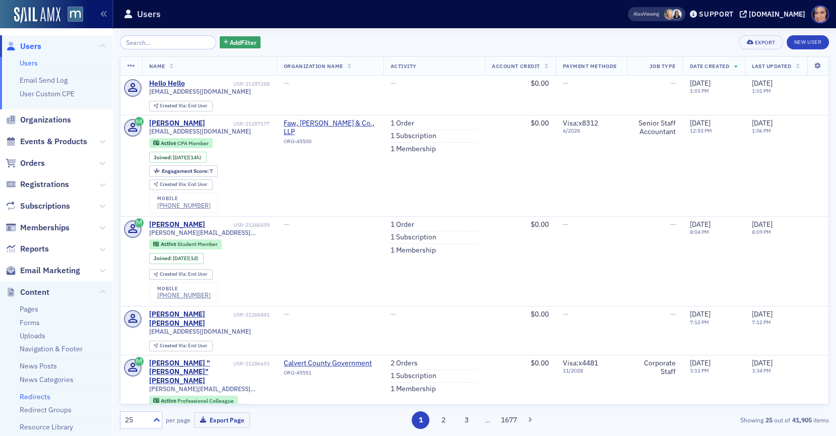
click at [48, 395] on link "Redirects" at bounding box center [35, 396] width 31 height 9
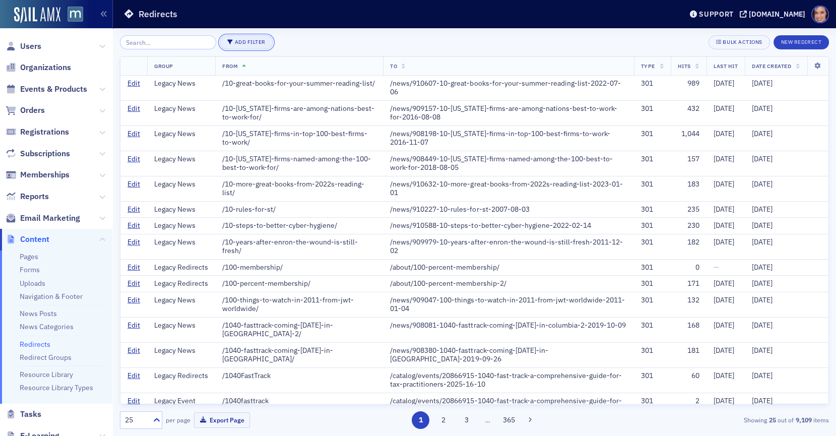
click at [235, 46] on button "Add Filter" at bounding box center [246, 42] width 53 height 14
click at [784, 44] on button "New Redirect" at bounding box center [800, 42] width 55 height 14
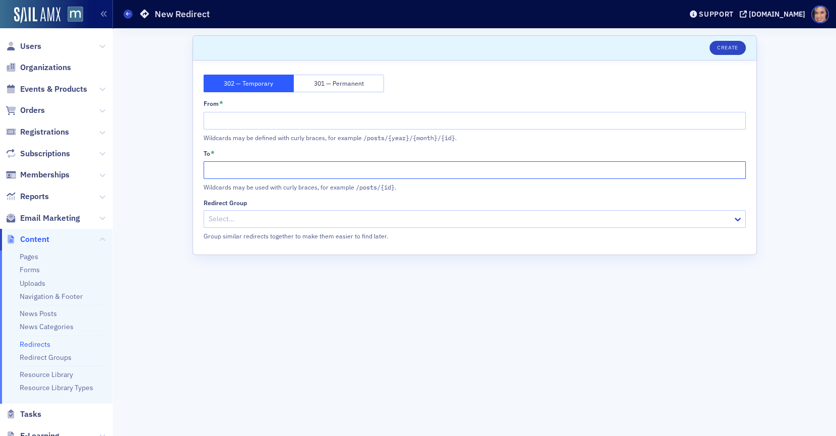
click at [248, 177] on input "To *" at bounding box center [475, 170] width 542 height 18
paste input "https://macpa.org/women-to-watch#honorees"
drag, startPoint x: 264, startPoint y: 171, endPoint x: 175, endPoint y: 170, distance: 88.7
click at [175, 170] on div "Scroll to Unsaved changes Create 302 — Temporary 301 — Permanent From * Wildcar…" at bounding box center [474, 232] width 709 height 408
type input "/women-to-watch#honorees"
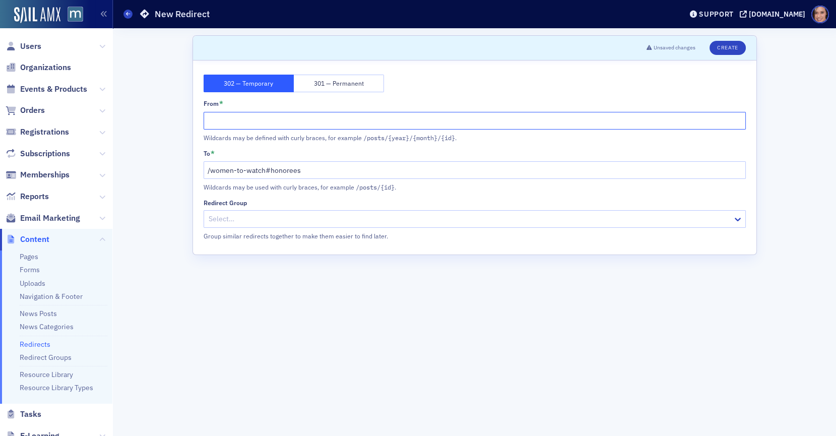
click at [222, 115] on input "From *" at bounding box center [475, 121] width 542 height 18
click at [241, 172] on input "/women-to-watch#honorees" at bounding box center [475, 170] width 542 height 18
click at [236, 122] on input "From *" at bounding box center [475, 121] width 542 height 18
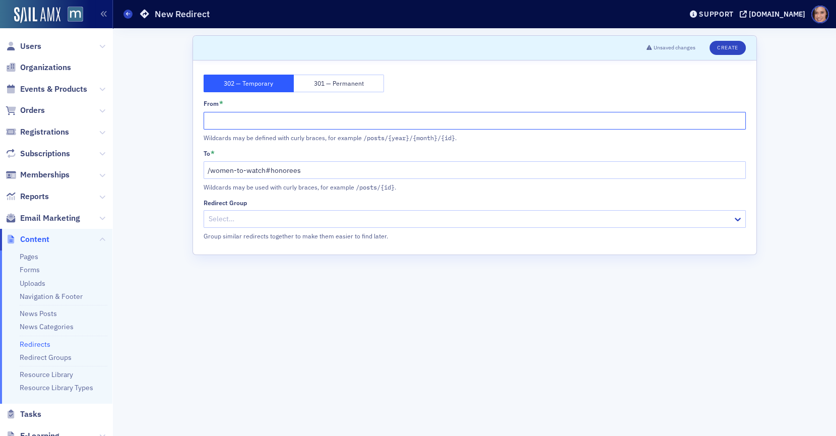
paste input "/women-to-watch#honorees"
click at [270, 120] on input "/women-to-watch#honorees" at bounding box center [475, 121] width 542 height 18
click at [422, 117] on input "/women-to-watch-honorees" at bounding box center [475, 121] width 542 height 18
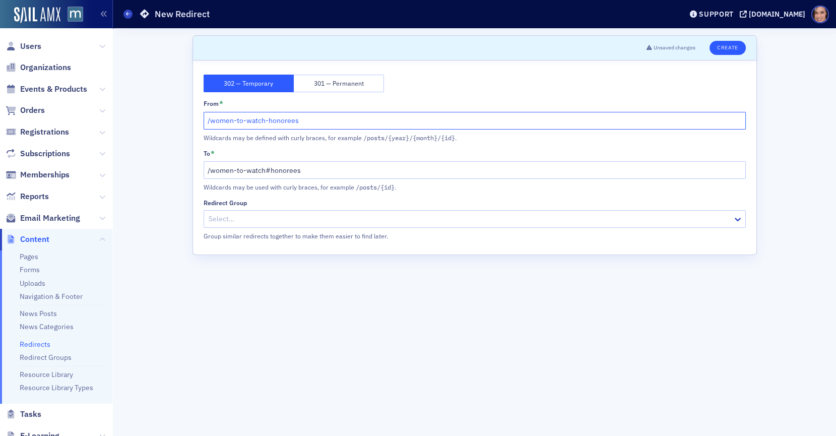
type input "/women-to-watch-honorees"
click at [717, 49] on button "Create" at bounding box center [727, 48] width 36 height 14
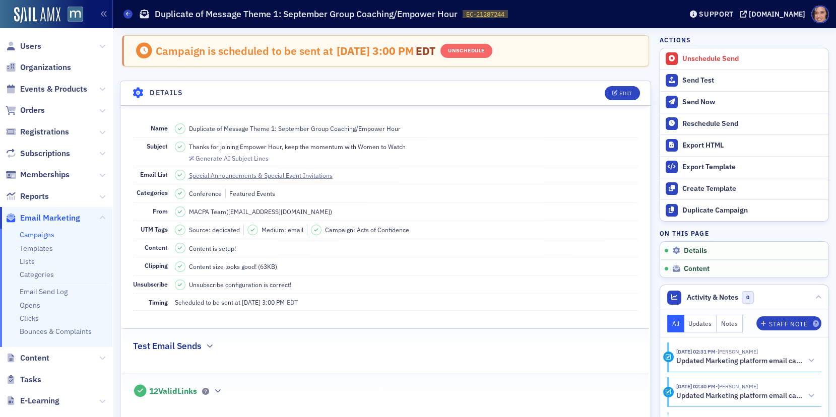
scroll to position [464, 0]
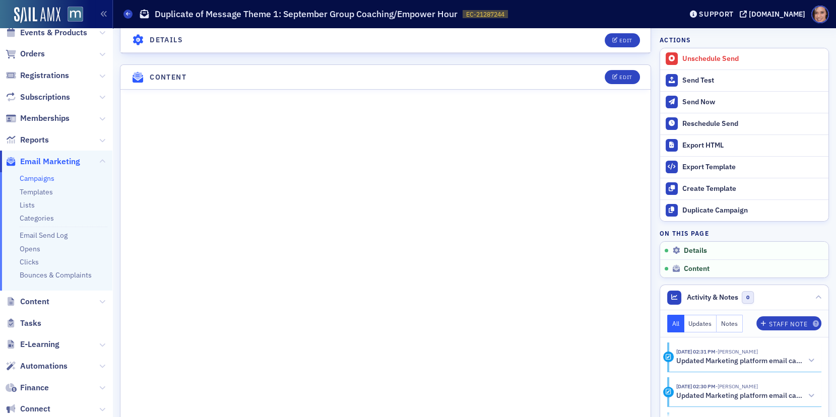
click at [40, 181] on link "Campaigns" at bounding box center [37, 178] width 35 height 9
